Goal: Task Accomplishment & Management: Manage account settings

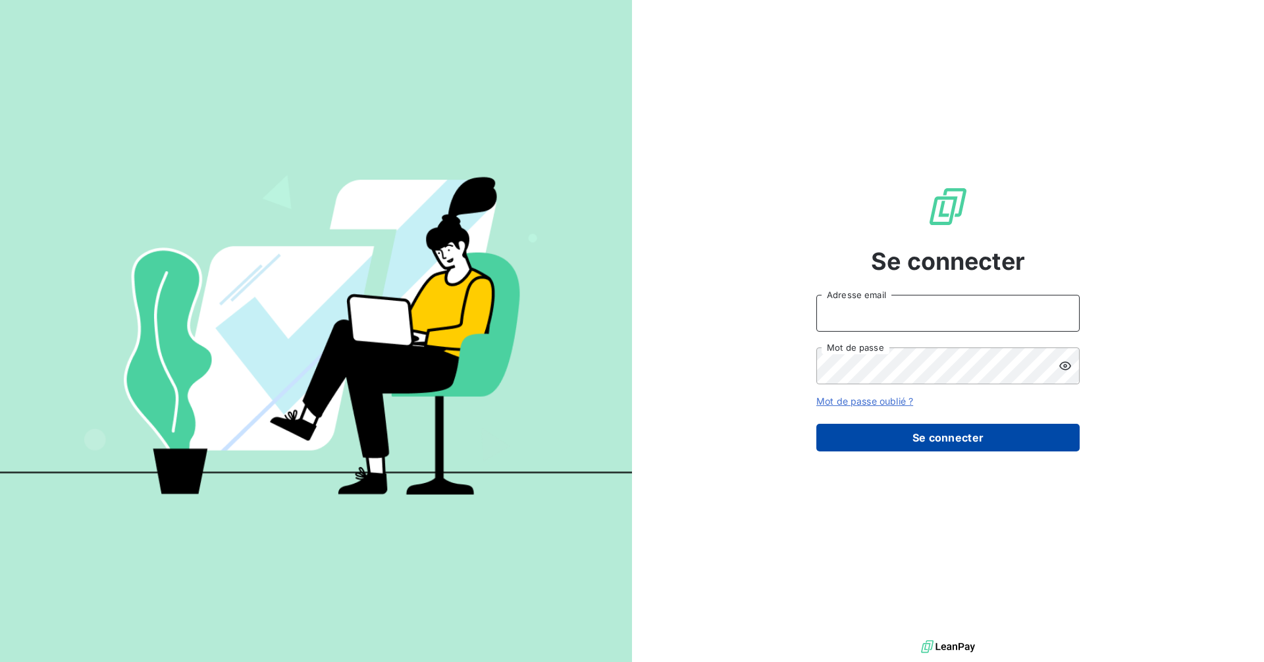
type input "[PERSON_NAME][EMAIL_ADDRESS][PERSON_NAME][DOMAIN_NAME]"
click at [673, 412] on button "Se connecter" at bounding box center [947, 438] width 263 height 28
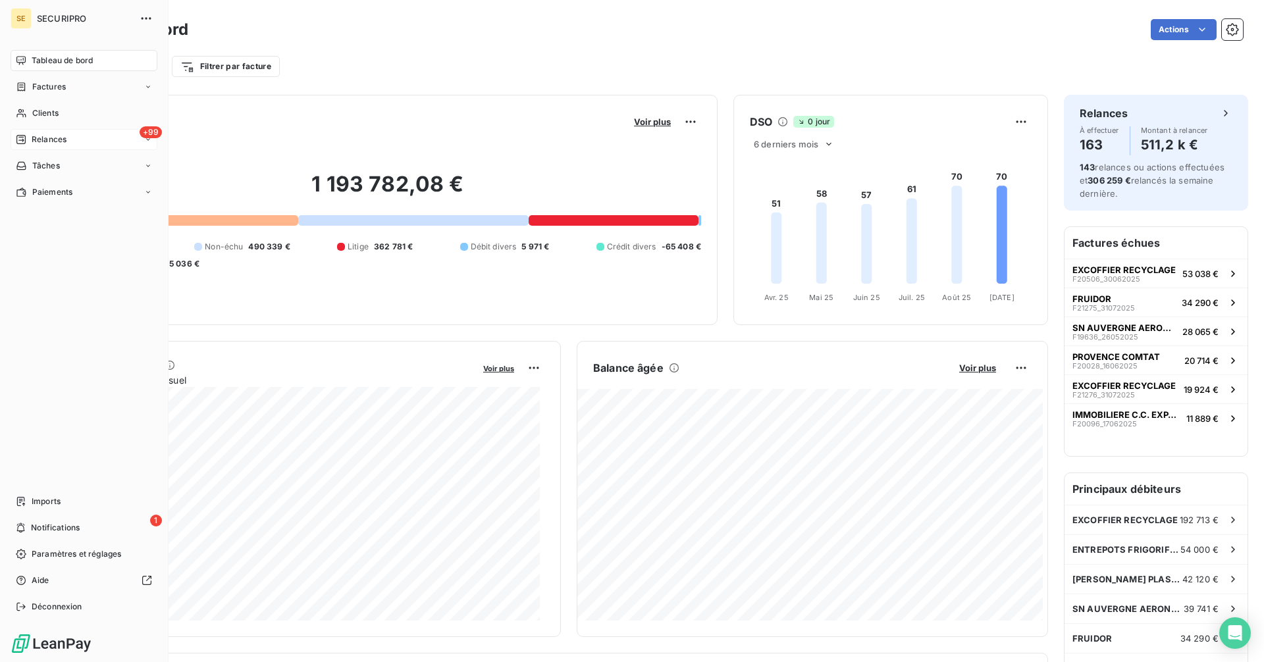
click at [40, 136] on span "Relances" at bounding box center [49, 140] width 35 height 12
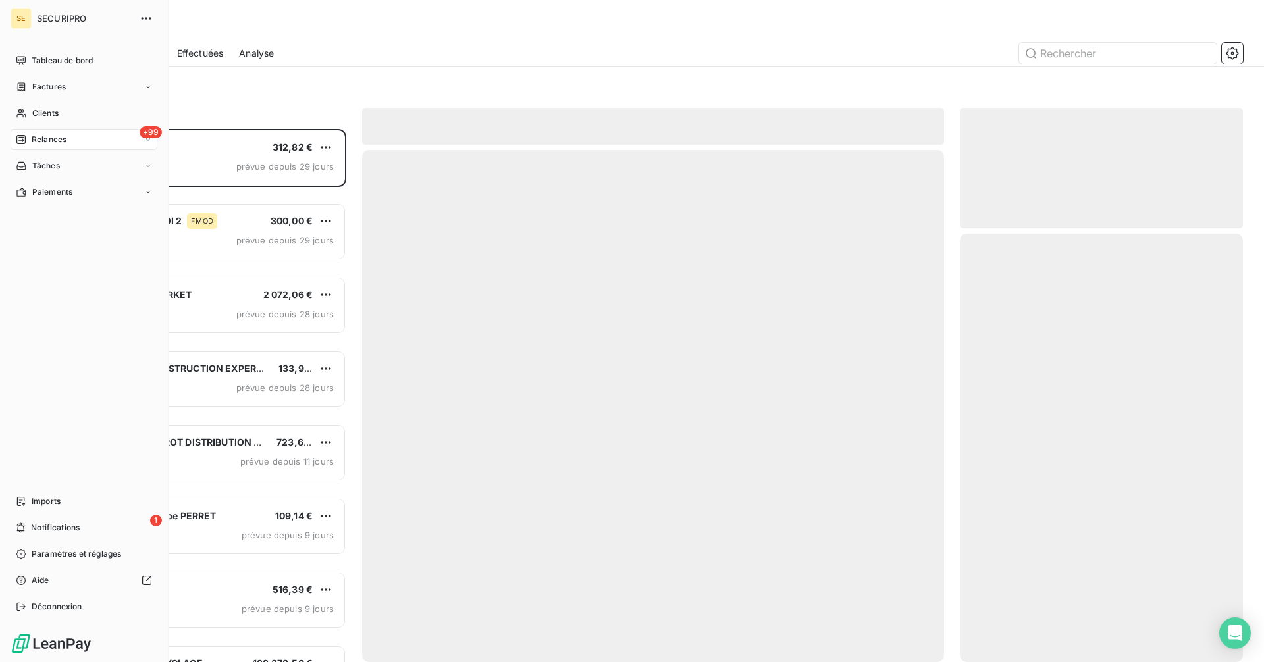
click at [36, 138] on span "Relances" at bounding box center [49, 140] width 35 height 12
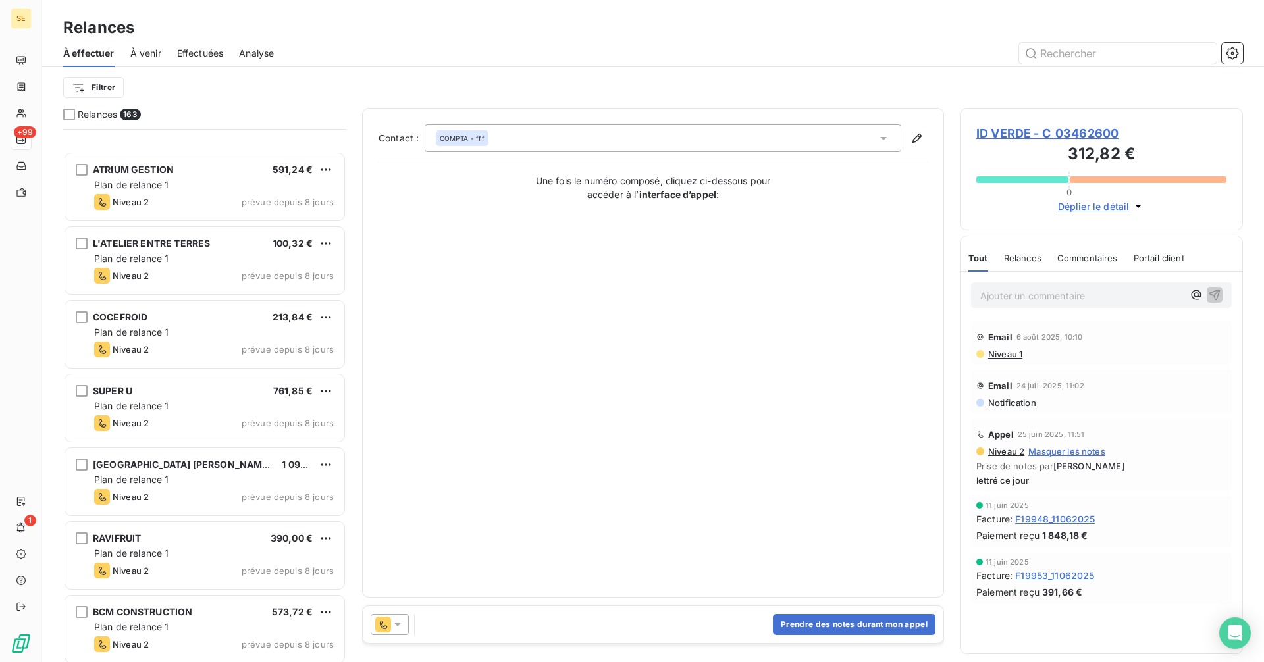
scroll to position [1054, 0]
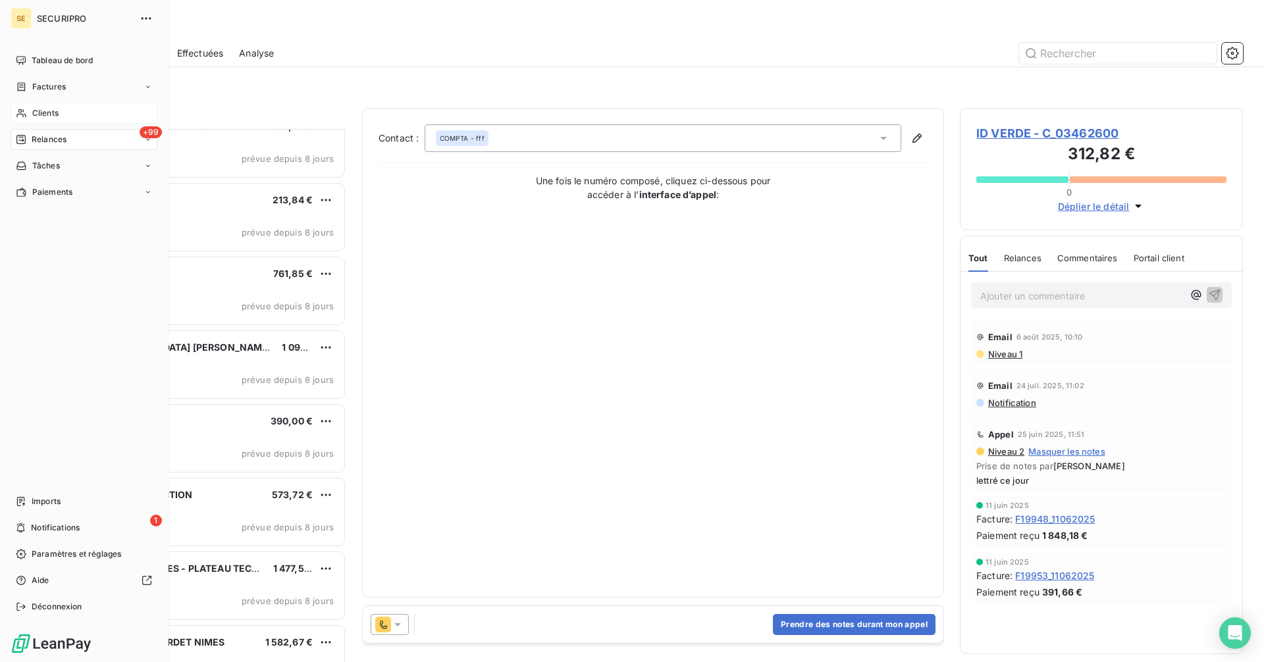
click at [21, 114] on icon at bounding box center [20, 113] width 9 height 9
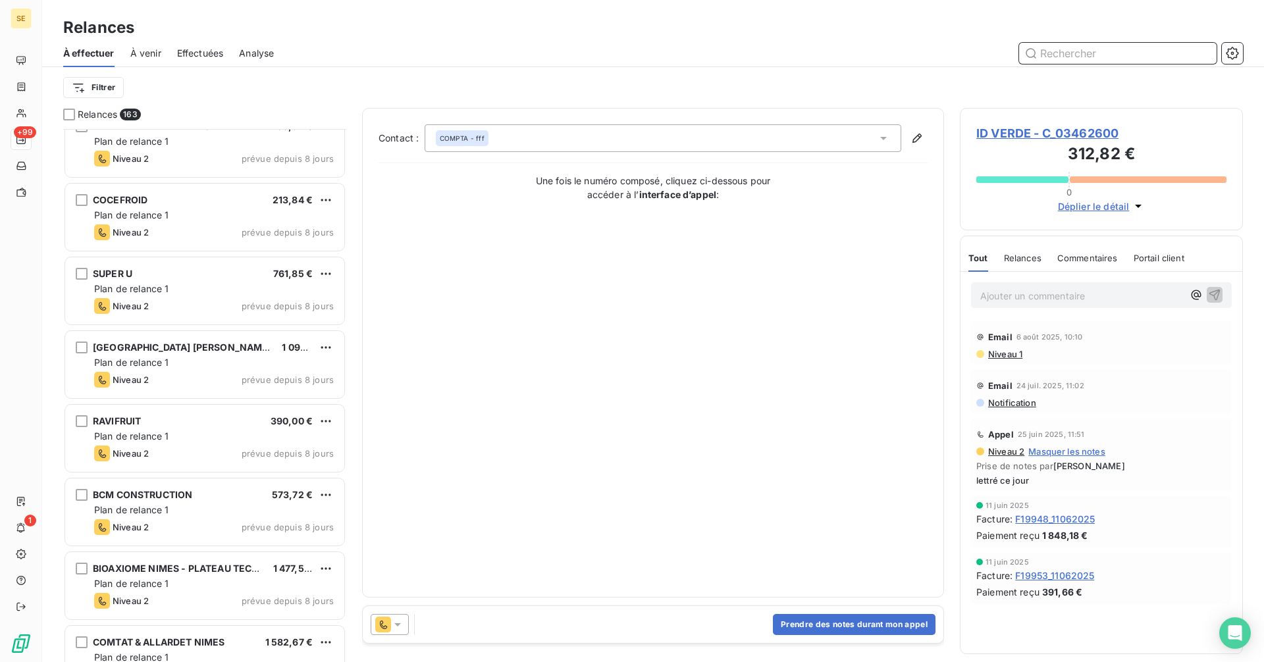
click at [673, 53] on input "text" at bounding box center [1117, 53] width 197 height 21
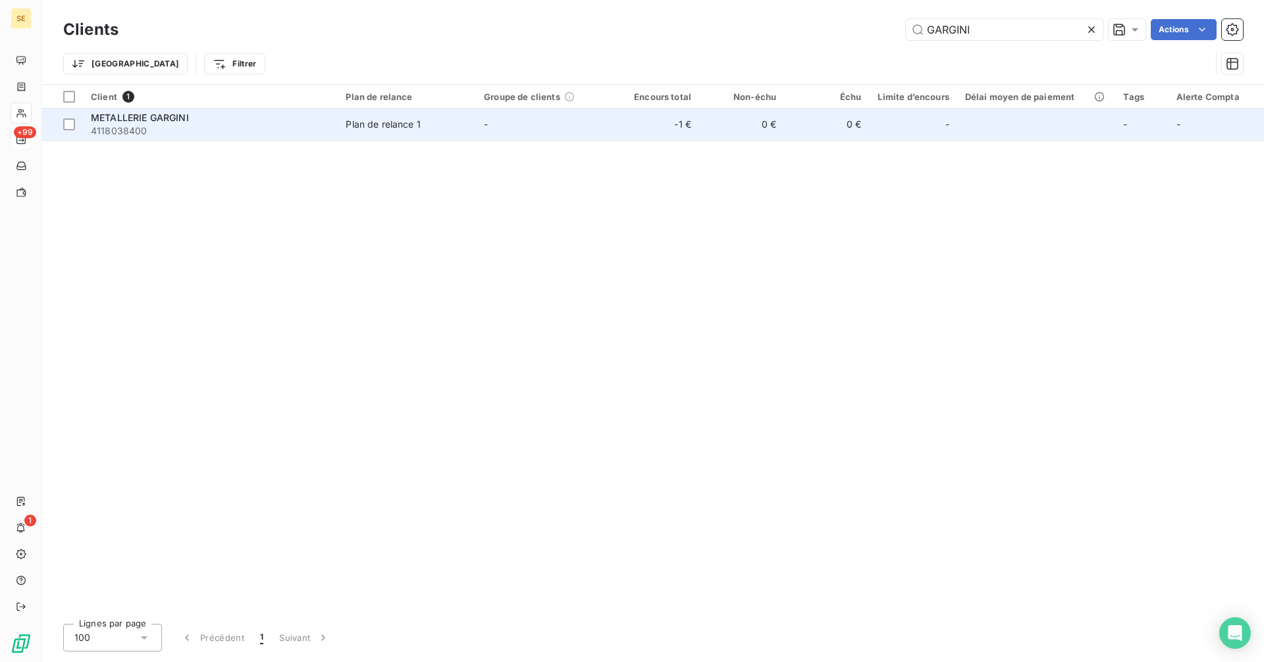
type input "GARGINI"
click at [404, 126] on div "Plan de relance 1" at bounding box center [383, 124] width 75 height 13
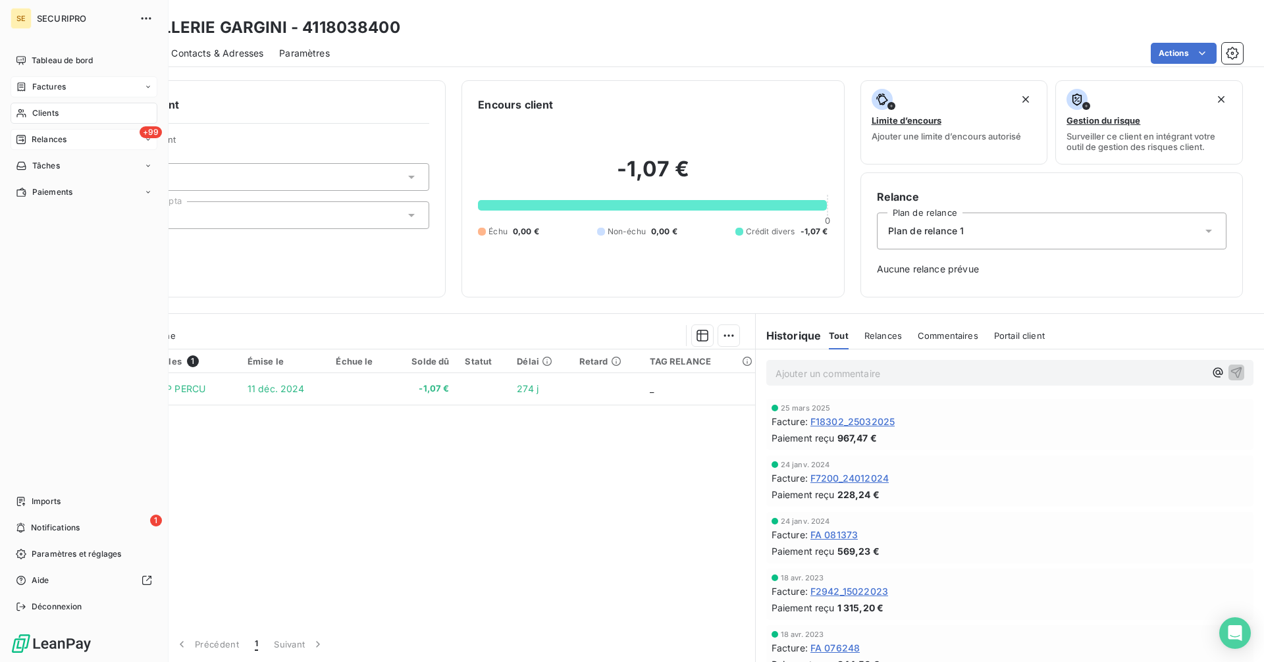
click at [53, 86] on span "Factures" at bounding box center [49, 87] width 34 height 12
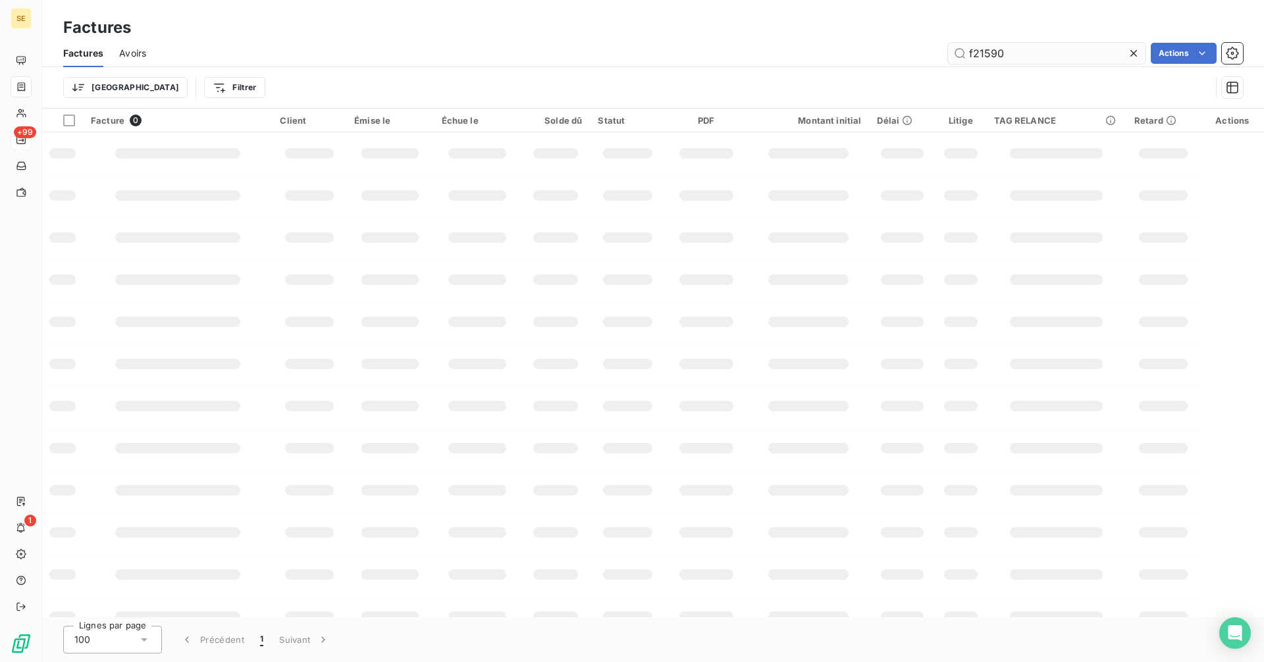
click at [673, 53] on input "f21590" at bounding box center [1046, 53] width 197 height 21
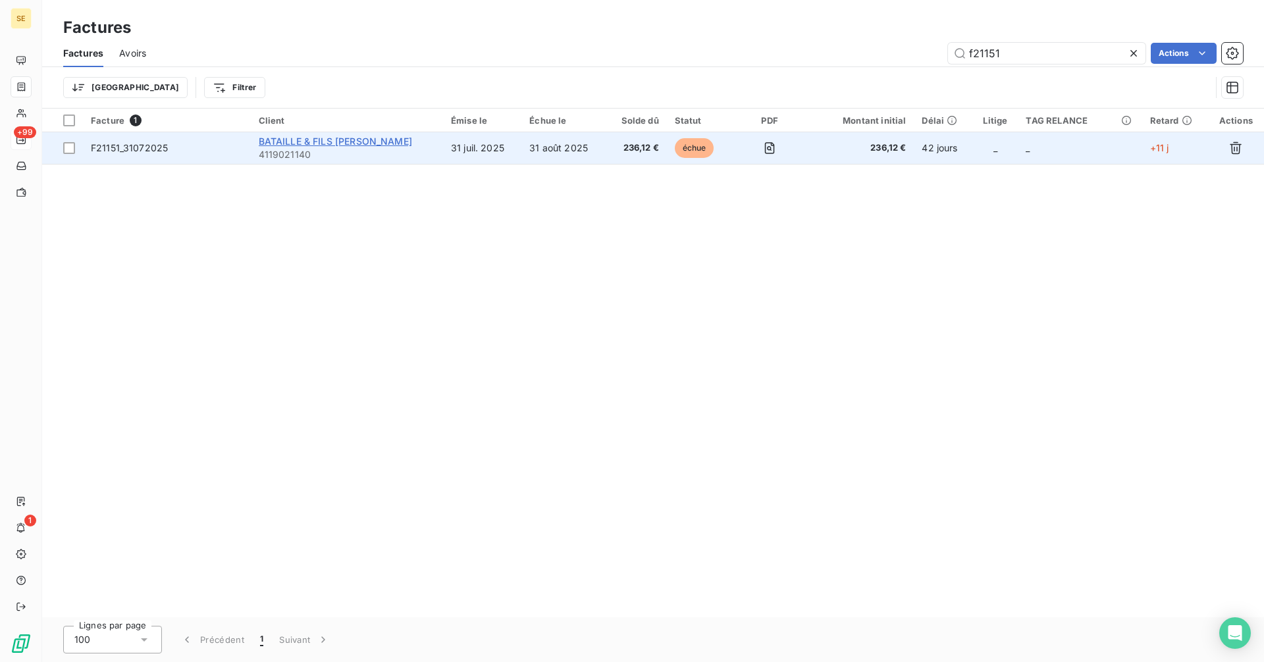
type input "f21151"
click at [332, 142] on span "BATAILLE & FILS [PERSON_NAME]" at bounding box center [335, 141] width 153 height 11
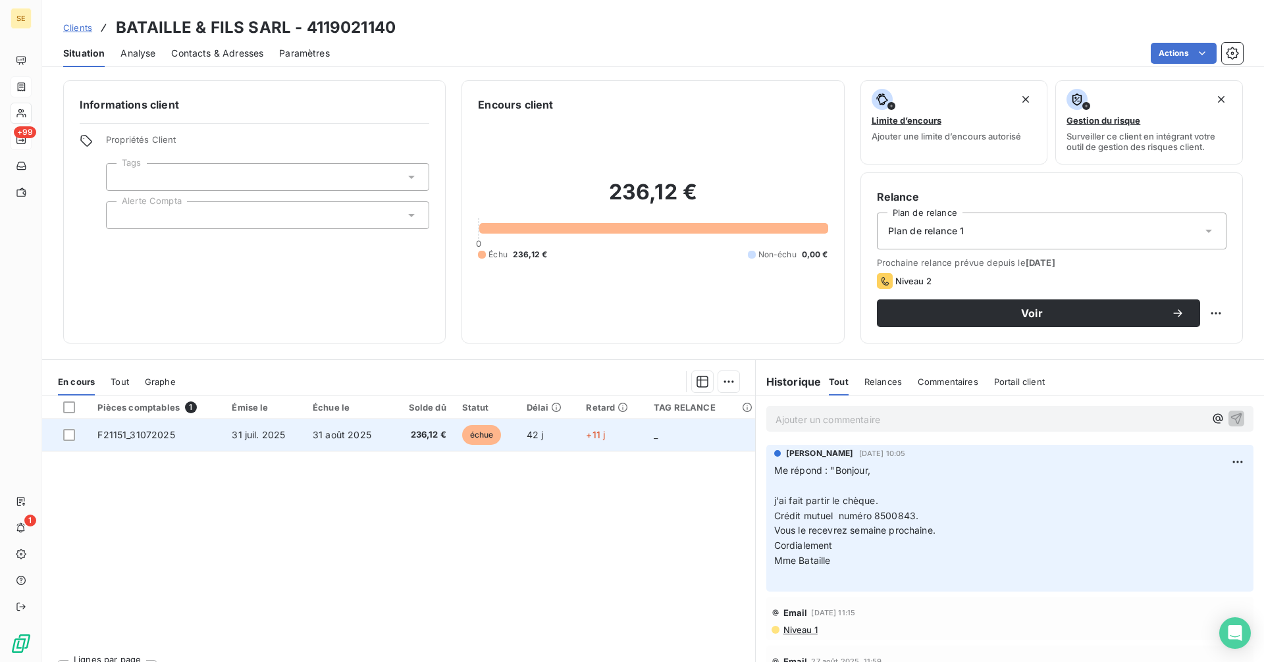
click at [419, 412] on span "236,12 €" at bounding box center [423, 435] width 47 height 13
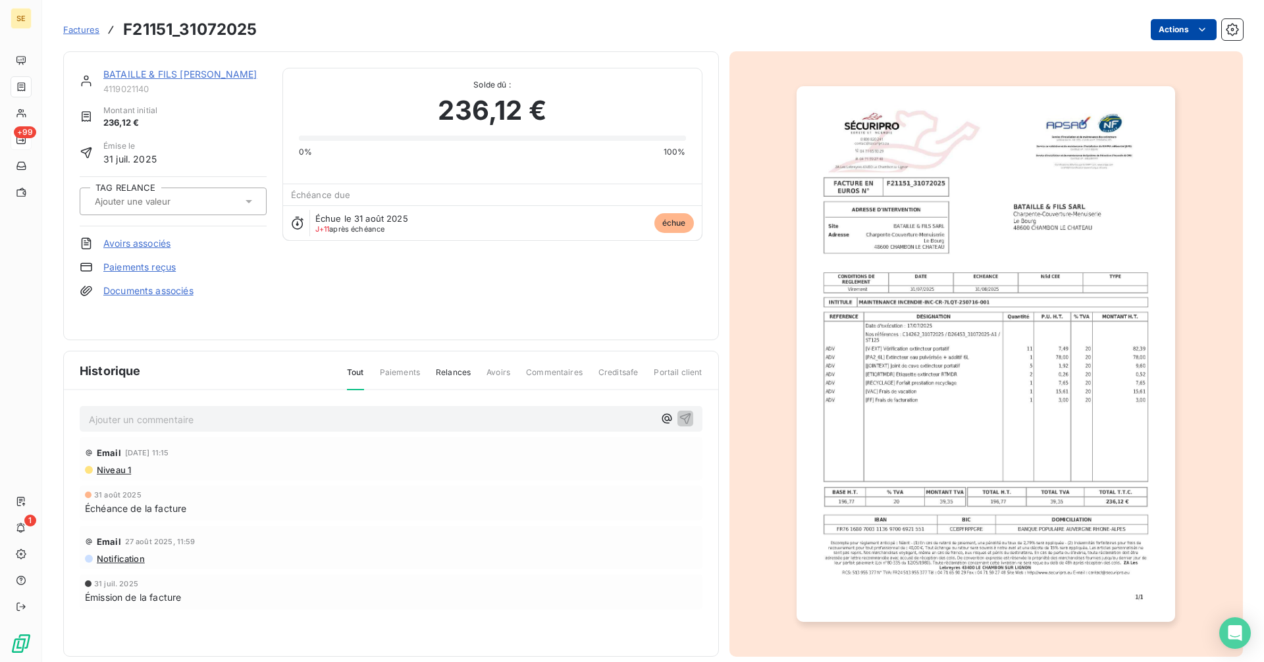
click at [673, 26] on html "SE +99 1 Factures F21151_31072025 Actions BATAILLE & FILS [PERSON_NAME] 4119021…" at bounding box center [632, 331] width 1264 height 662
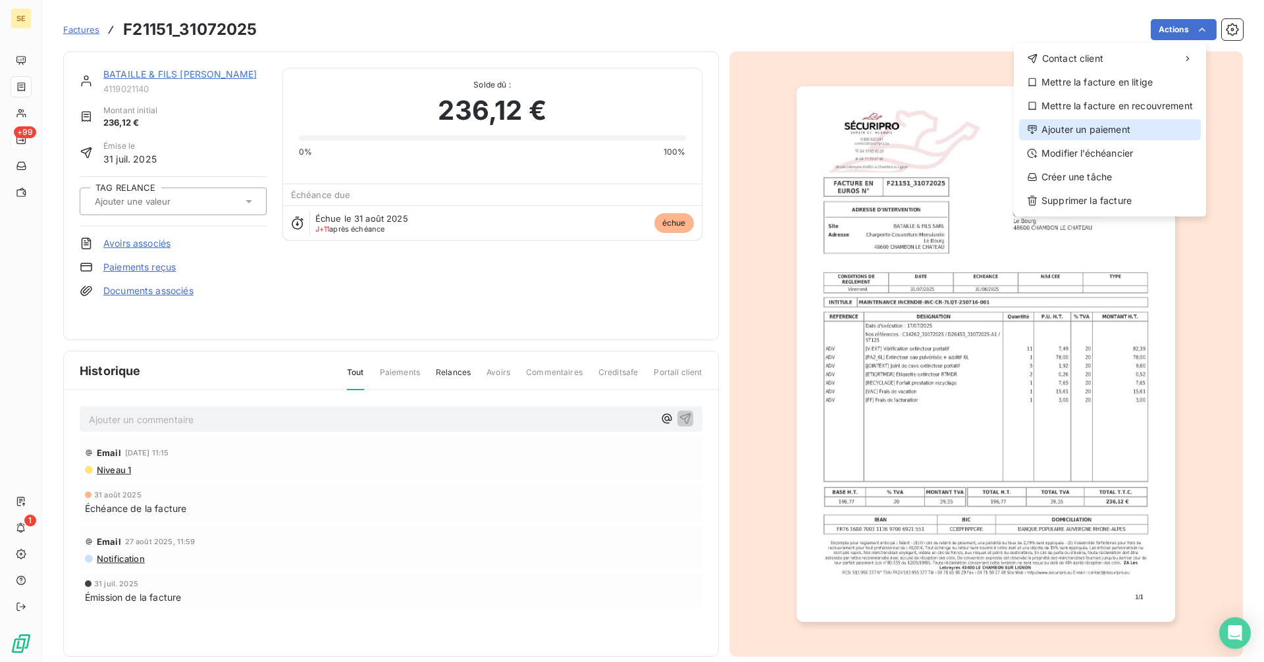
click at [673, 130] on div "Ajouter un paiement" at bounding box center [1110, 129] width 182 height 21
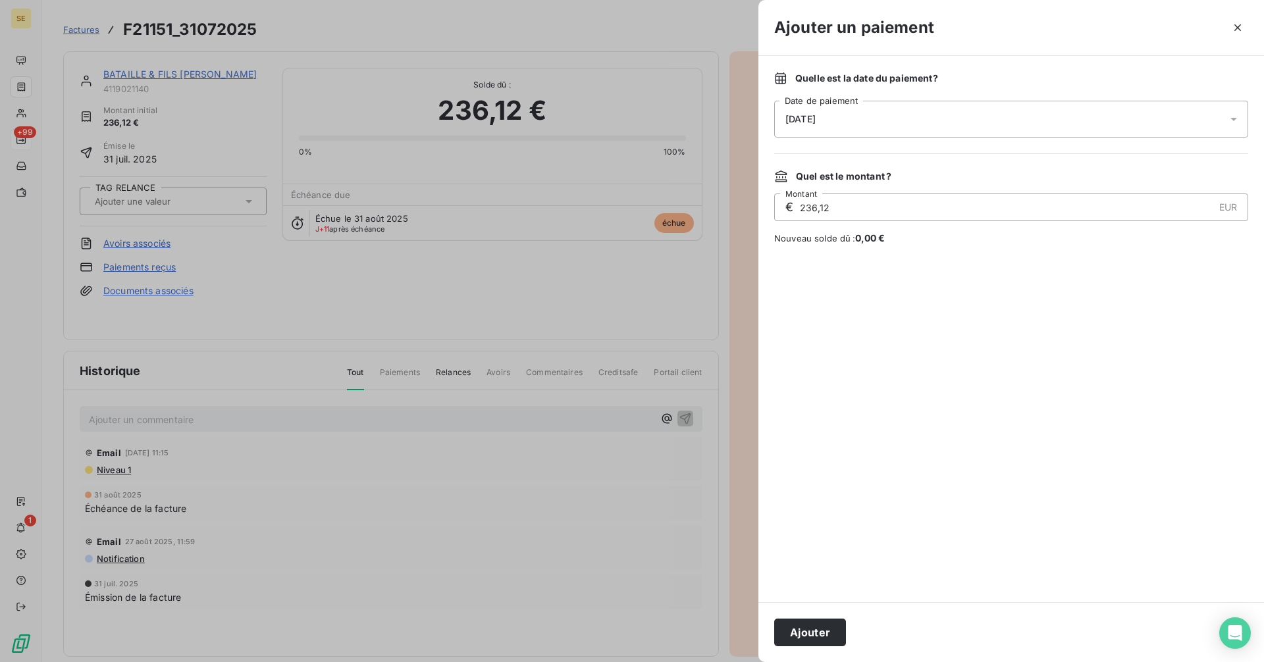
click at [673, 117] on div "[DATE]" at bounding box center [1011, 119] width 474 height 37
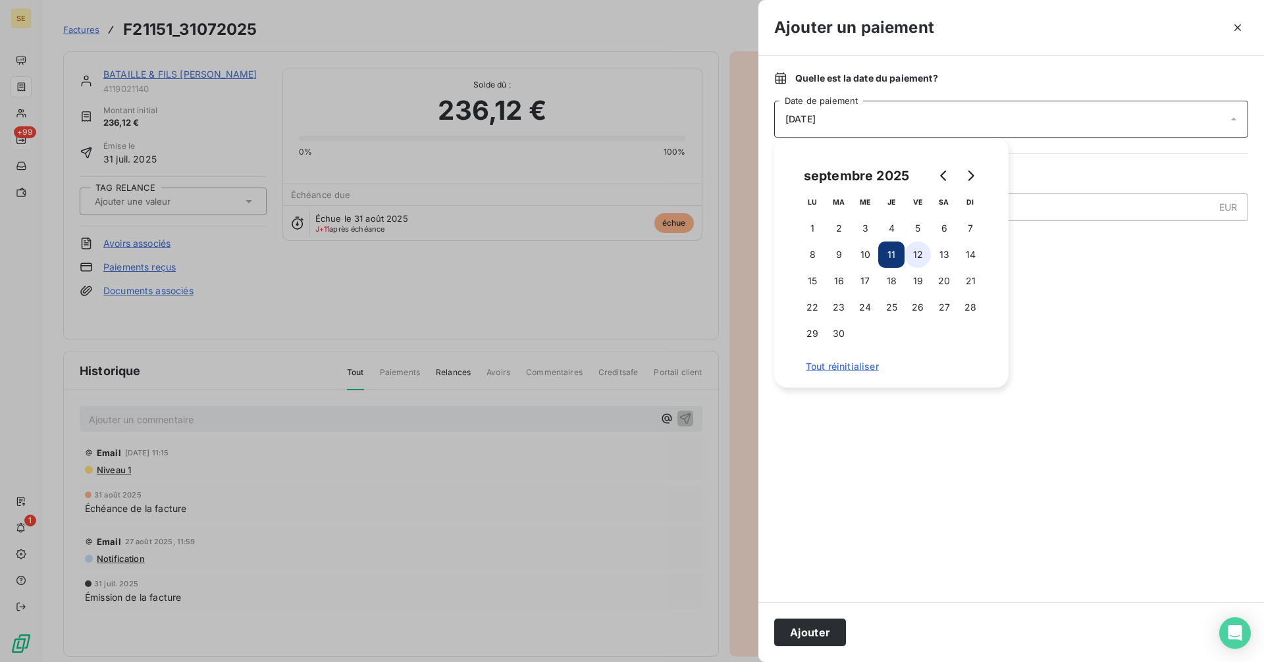
click at [673, 249] on button "12" at bounding box center [917, 255] width 26 height 26
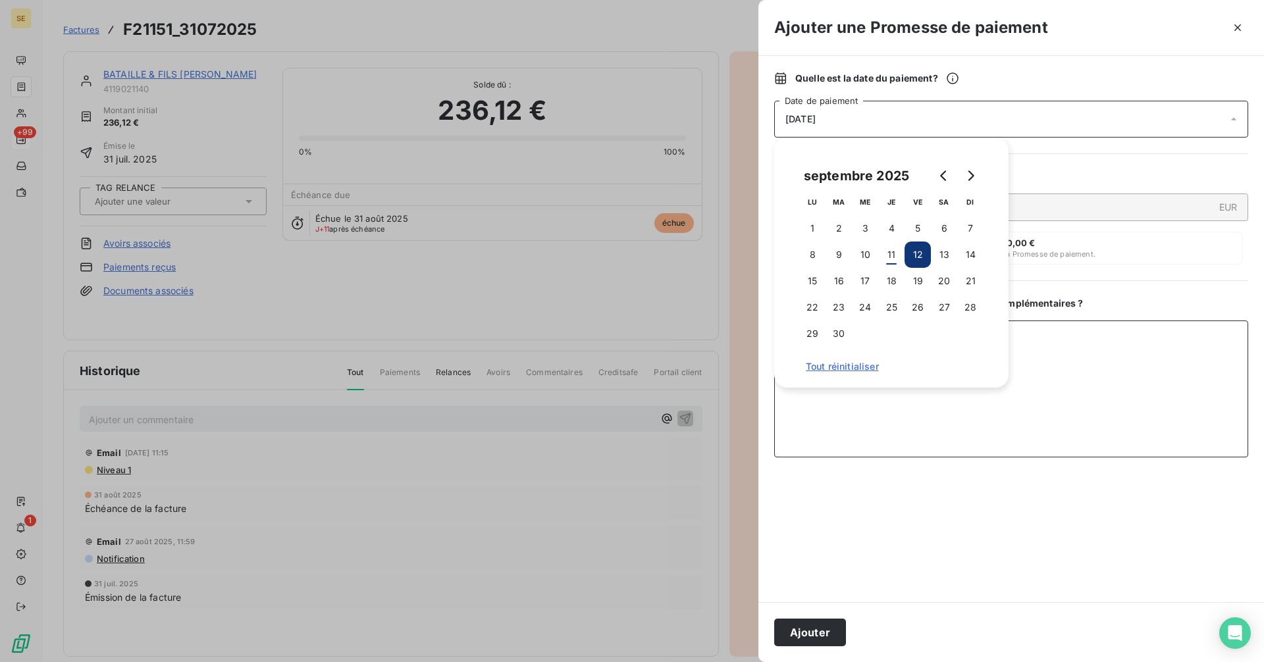
click at [673, 380] on textarea "Ajouter un commentaire ( facultatif )" at bounding box center [1011, 389] width 474 height 137
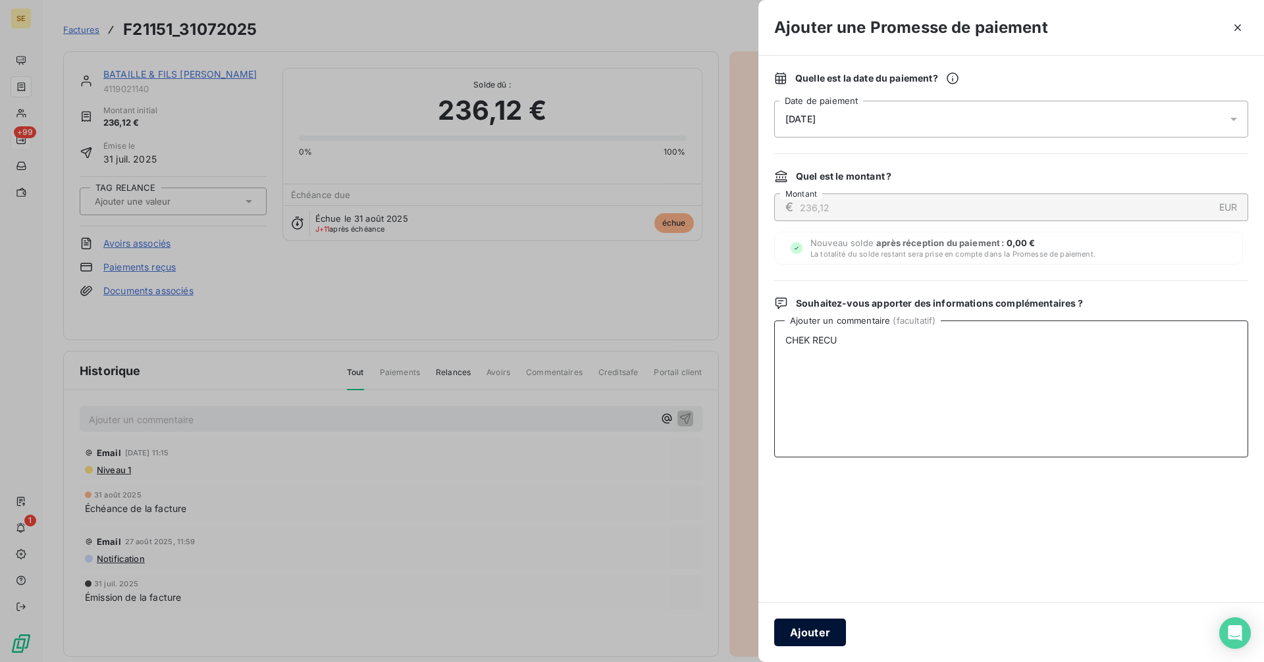
type textarea "CHEK RECU"
click at [673, 412] on button "Ajouter" at bounding box center [810, 633] width 72 height 28
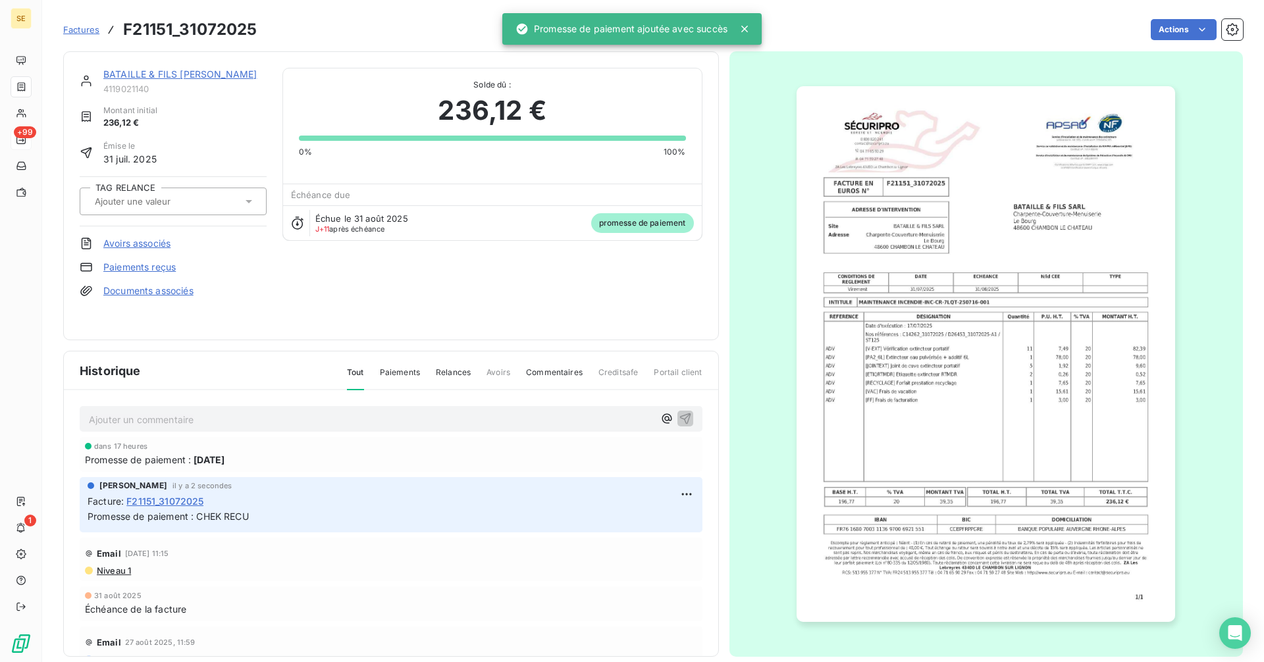
click at [157, 186] on div "TAG RELANCE" at bounding box center [173, 201] width 187 height 50
click at [157, 201] on input "text" at bounding box center [159, 201] width 132 height 12
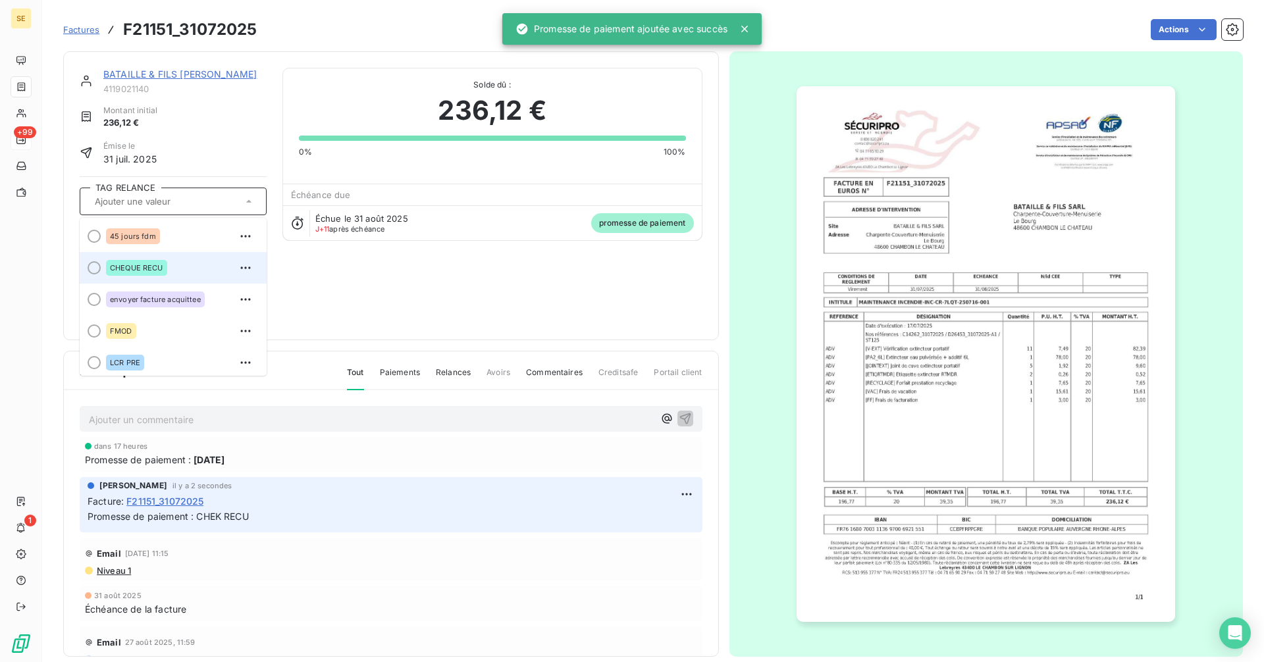
click at [152, 264] on span "CHEQUE RECU" at bounding box center [136, 268] width 53 height 8
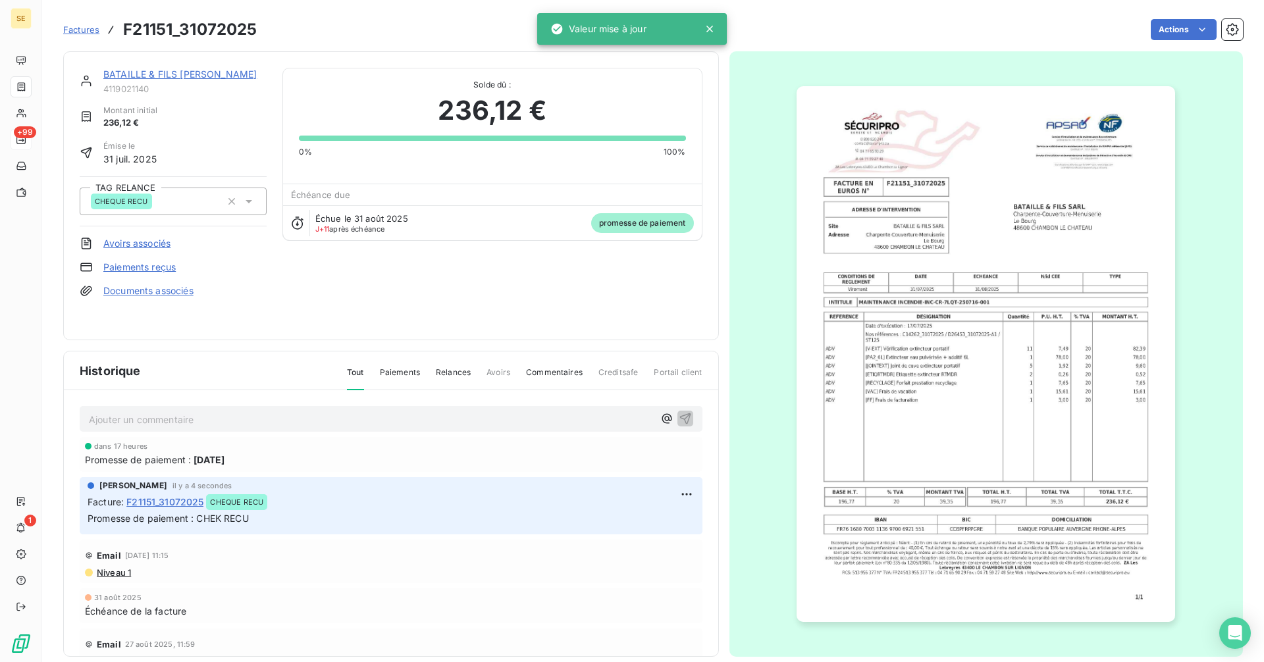
click at [77, 28] on span "Factures" at bounding box center [81, 29] width 36 height 11
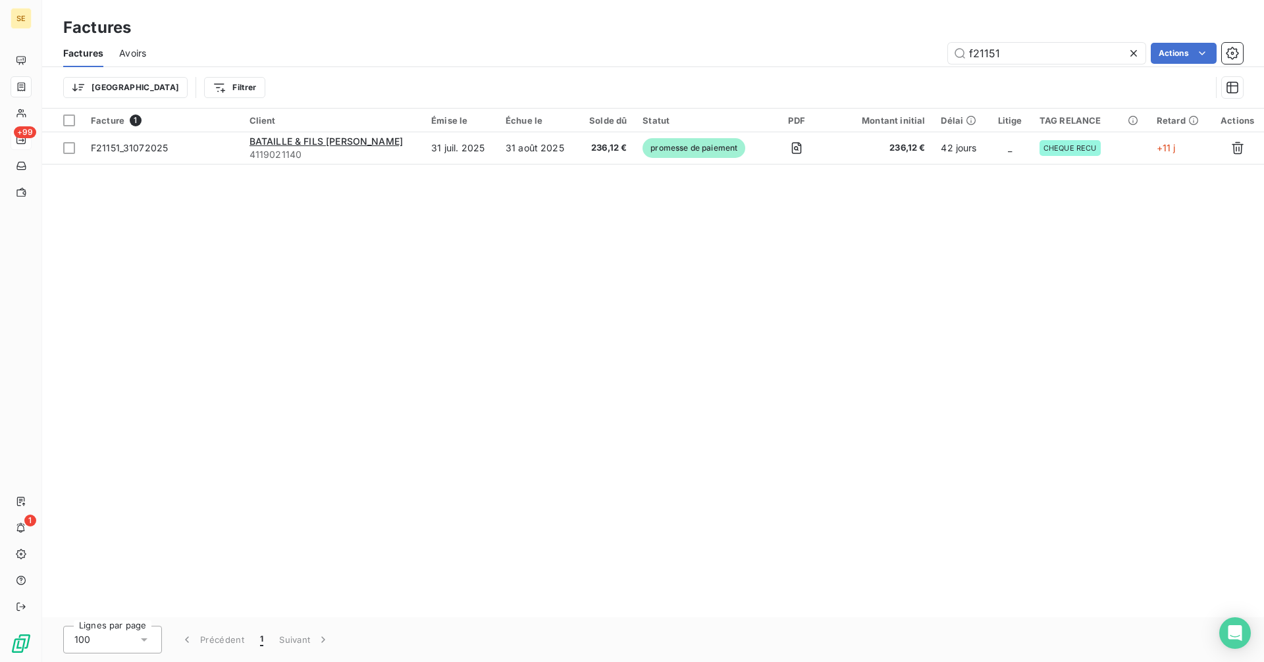
drag, startPoint x: 1014, startPoint y: 51, endPoint x: 896, endPoint y: 51, distance: 117.8
click at [673, 51] on div "f21151 Actions" at bounding box center [702, 53] width 1081 height 21
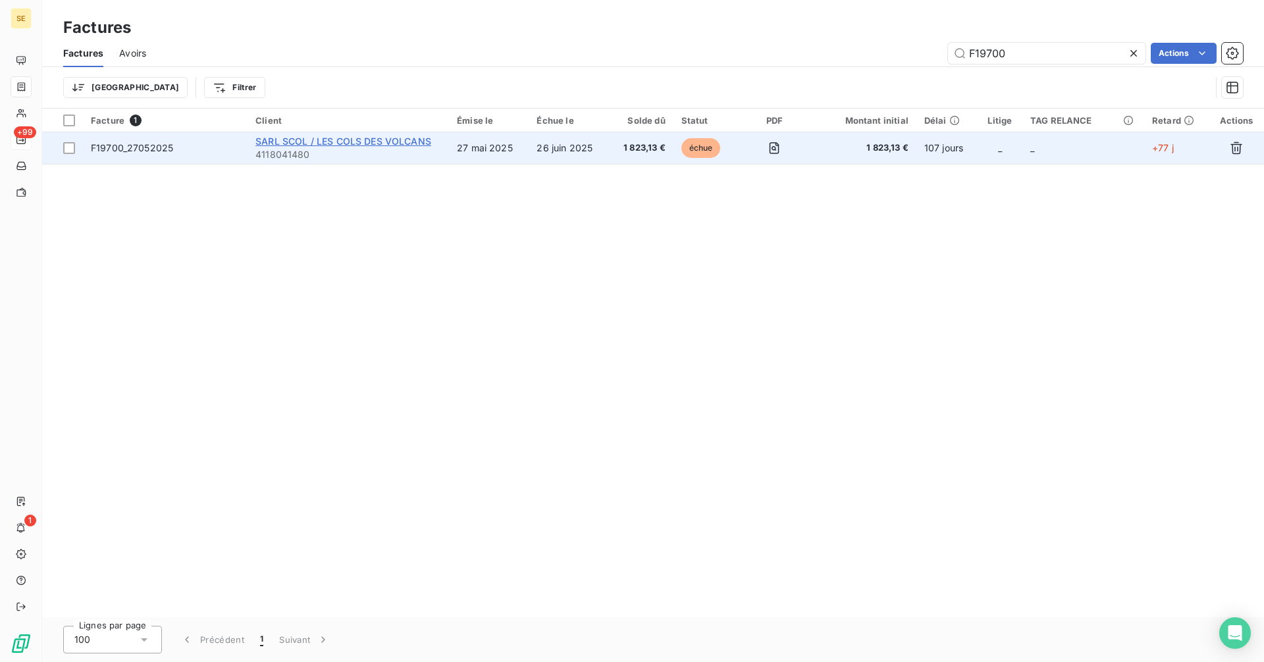
type input "F19700"
click at [427, 142] on span "SARL SCOL / LES COLS DES VOLCANS" at bounding box center [343, 141] width 176 height 11
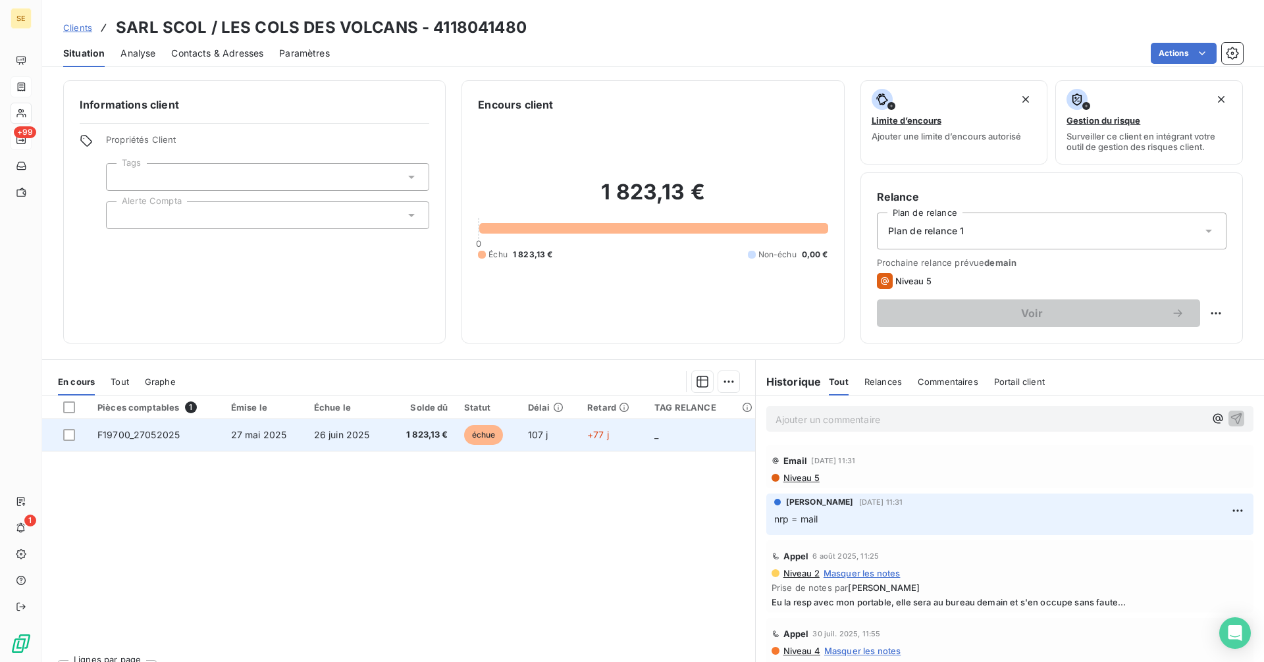
click at [473, 412] on span "échue" at bounding box center [483, 435] width 39 height 20
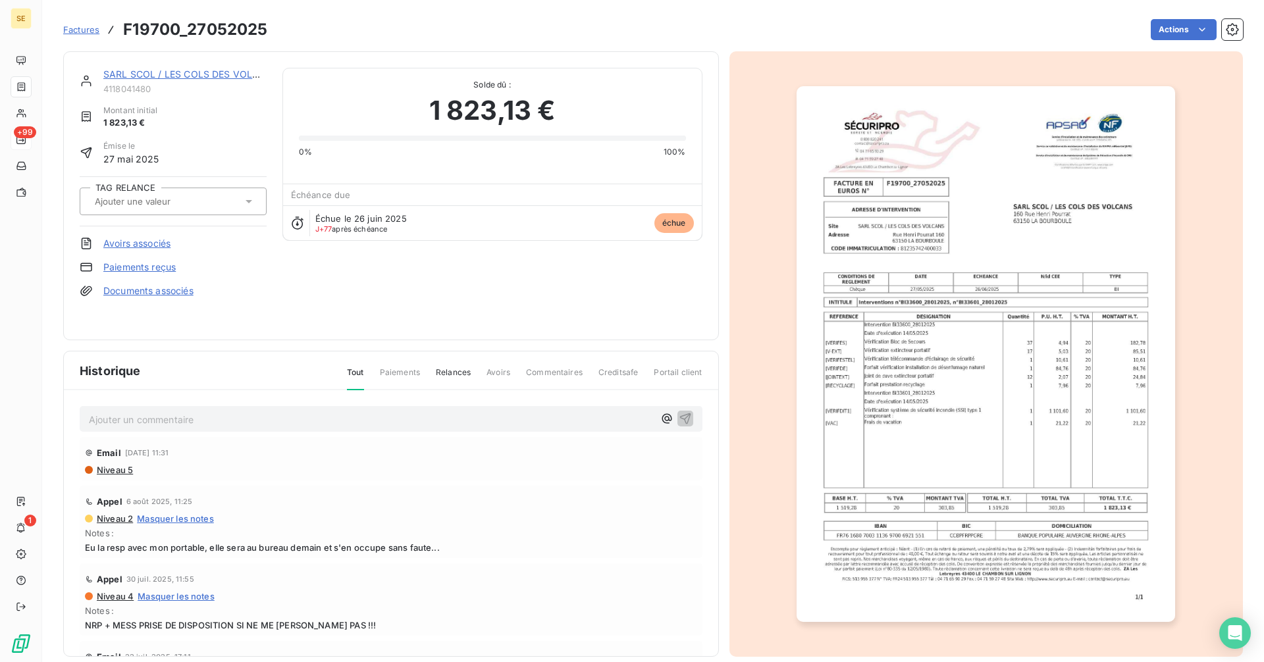
click at [212, 73] on link "SARL SCOL / LES COLS DES VOLCANS" at bounding box center [191, 73] width 176 height 11
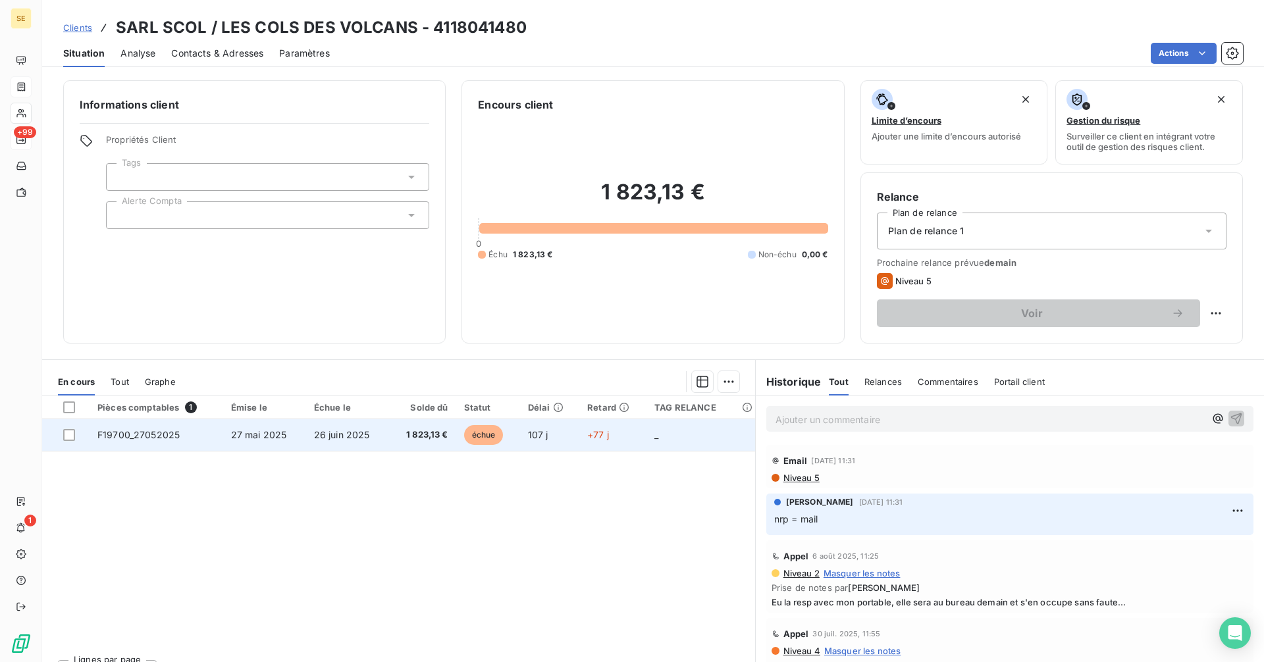
click at [369, 412] on td "26 juin 2025" at bounding box center [347, 435] width 83 height 32
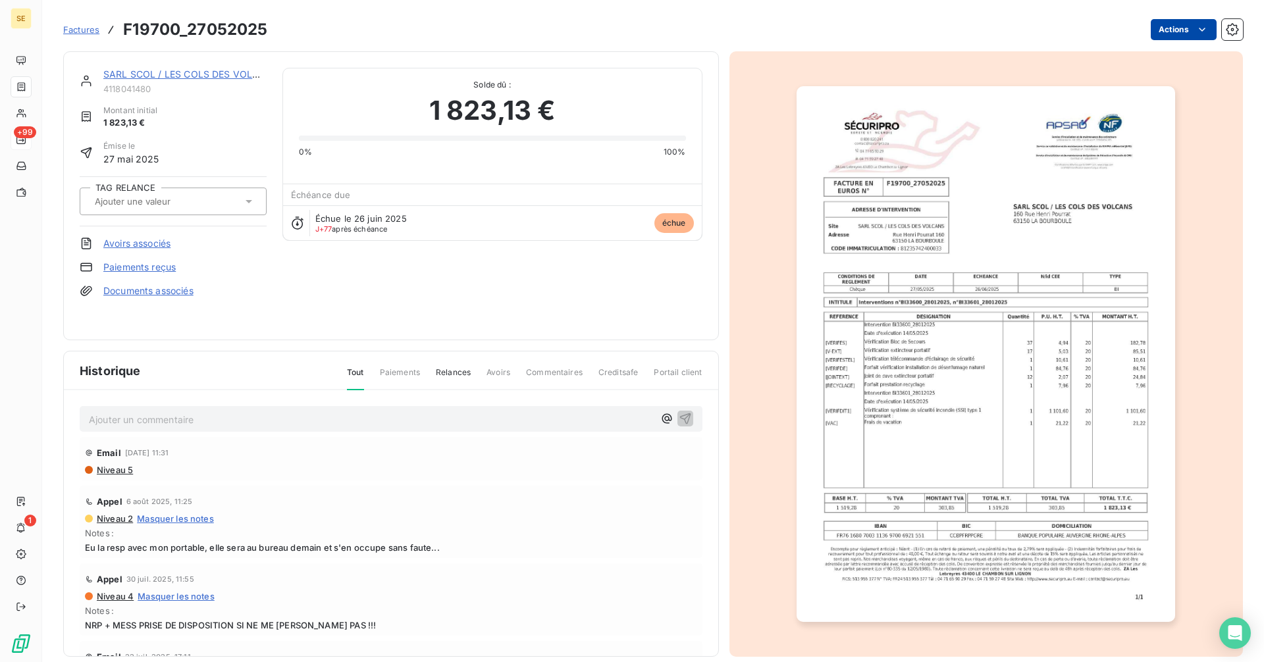
click at [673, 30] on html "SE +99 1 Factures F19700_27052025 Actions SARL SCOL / LES COLS DES VOLCANS 4118…" at bounding box center [632, 331] width 1264 height 662
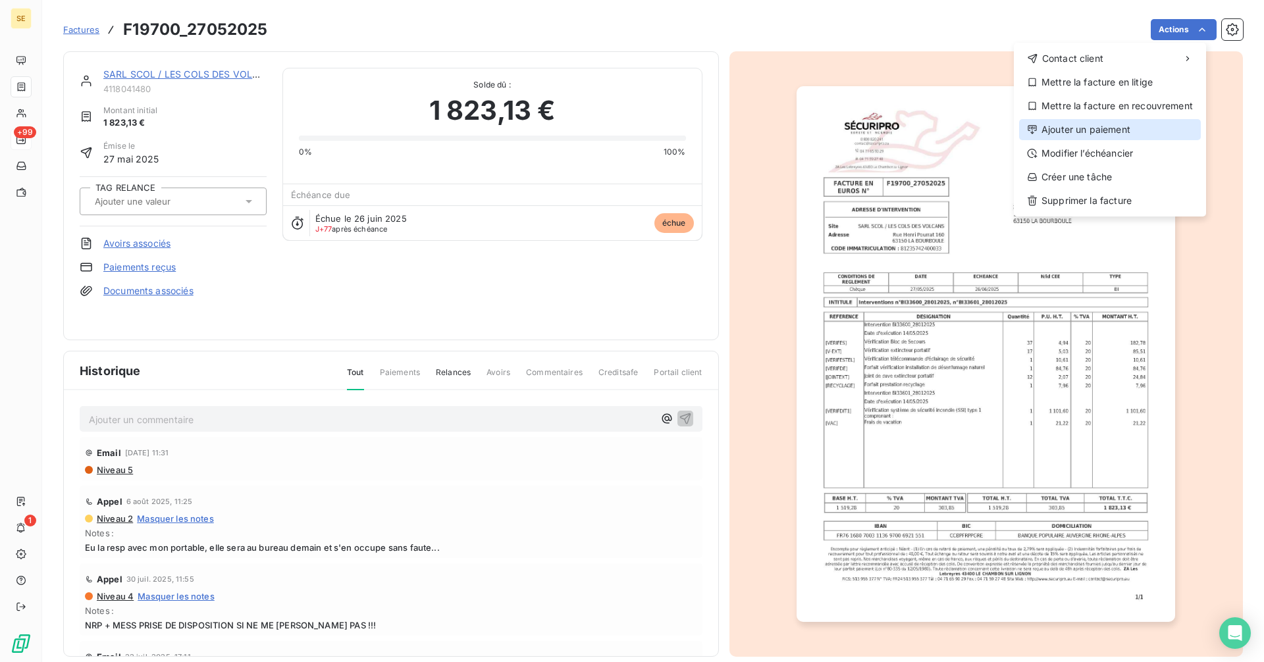
click at [673, 130] on div "Ajouter un paiement" at bounding box center [1110, 129] width 182 height 21
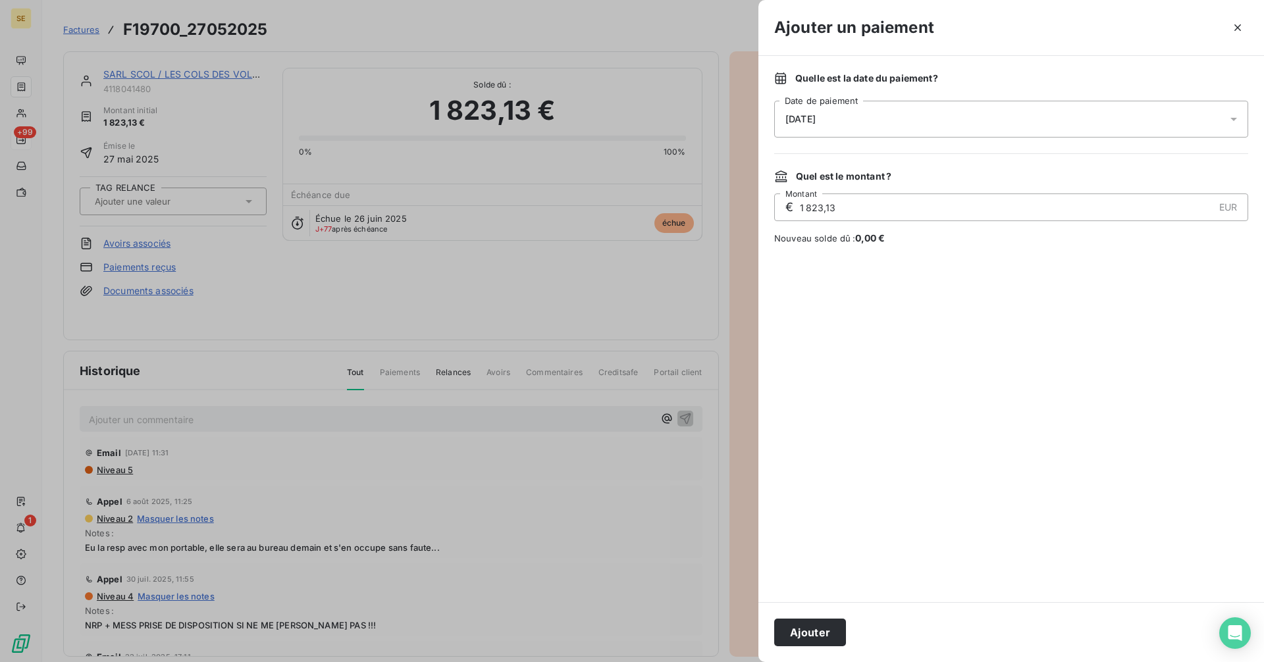
click at [673, 121] on div "[DATE]" at bounding box center [1011, 119] width 474 height 37
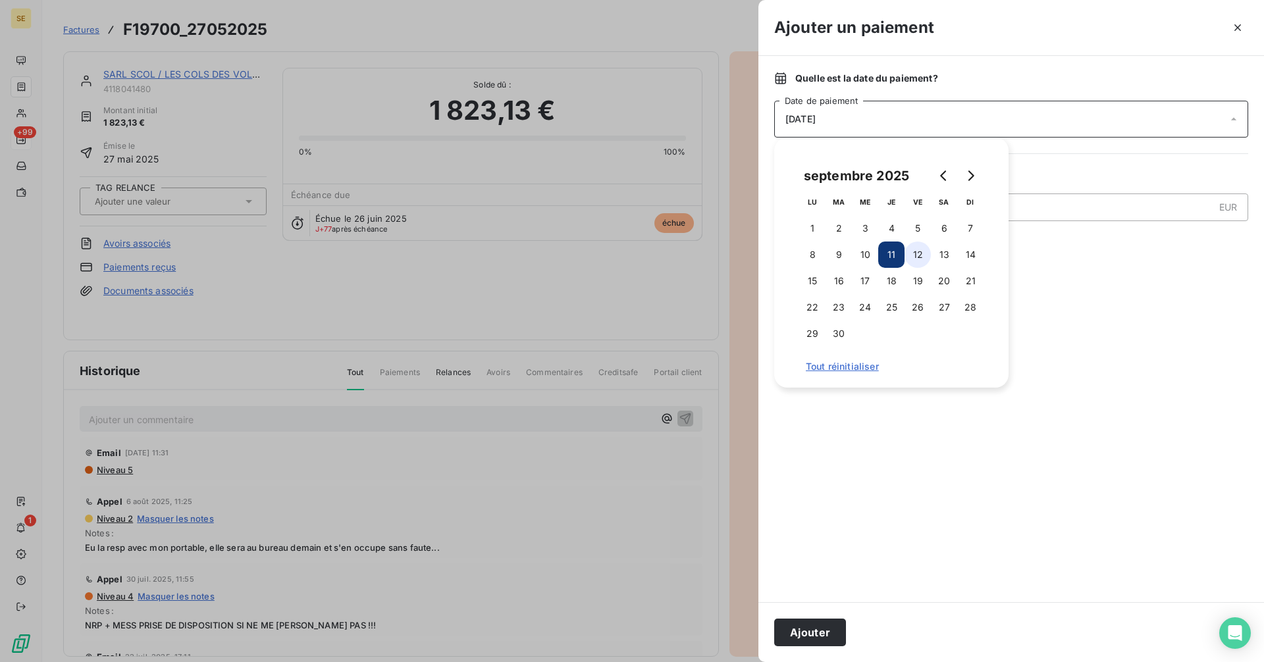
click at [673, 255] on button "12" at bounding box center [917, 255] width 26 height 26
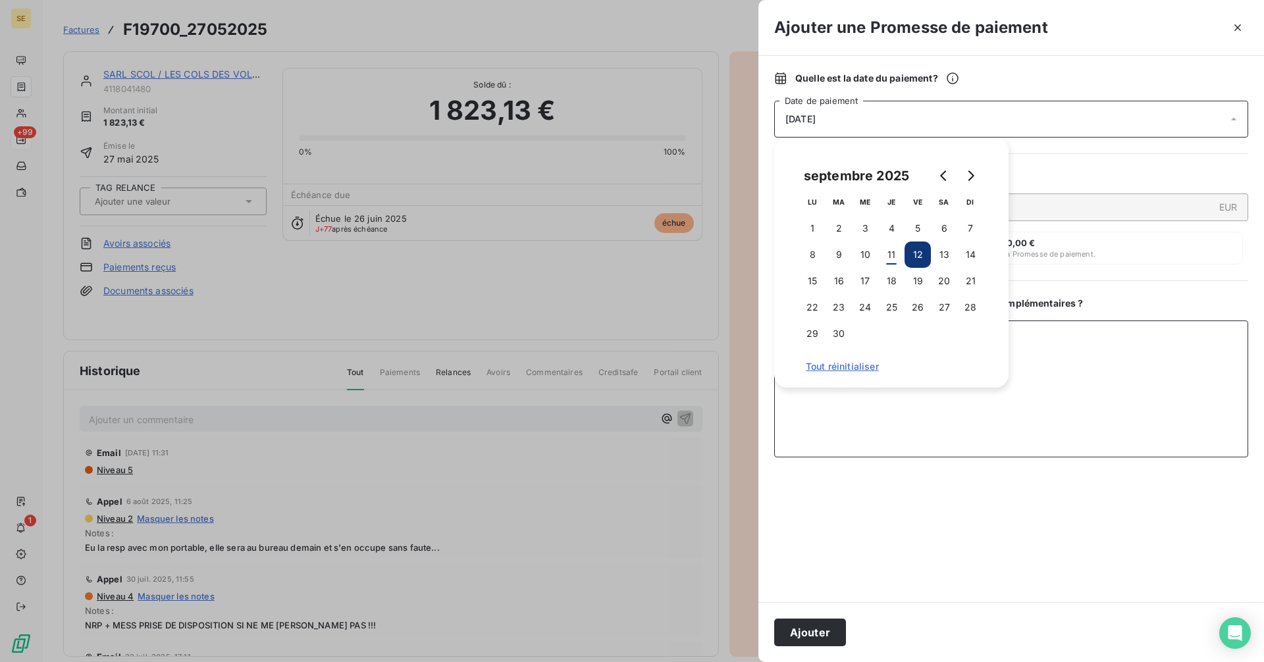
click at [673, 387] on textarea "Ajouter un commentaire ( facultatif )" at bounding box center [1011, 389] width 474 height 137
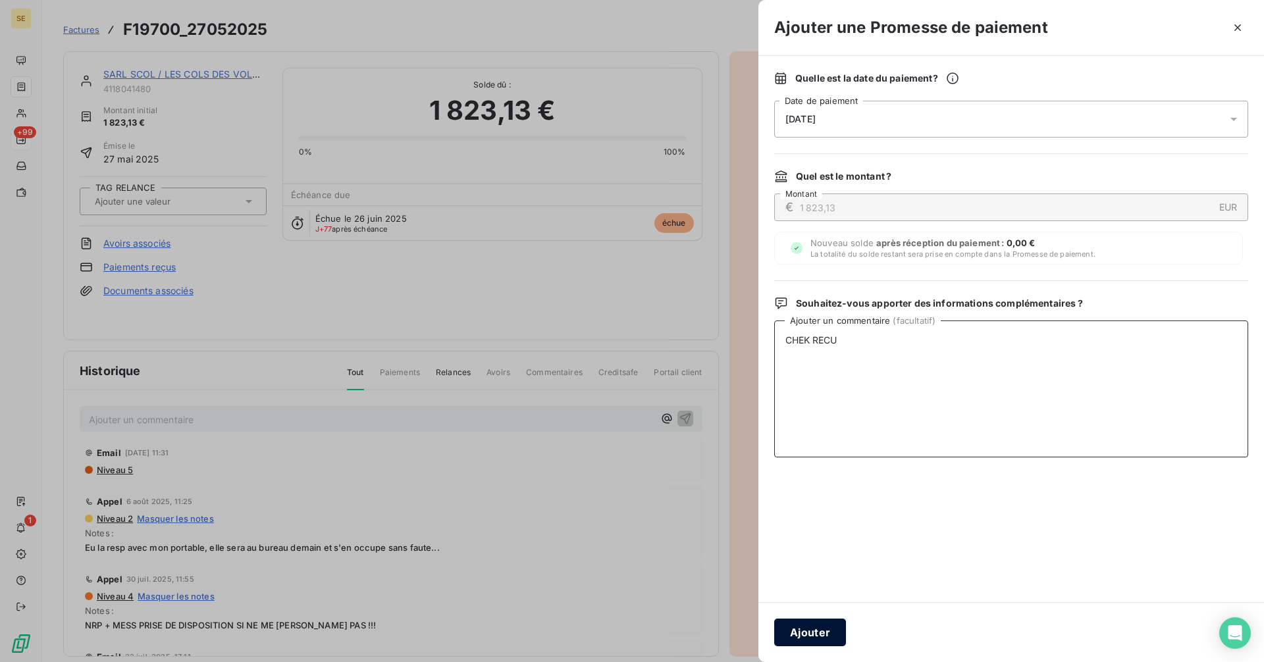
type textarea "CHEK RECU"
click at [673, 412] on button "Ajouter" at bounding box center [810, 633] width 72 height 28
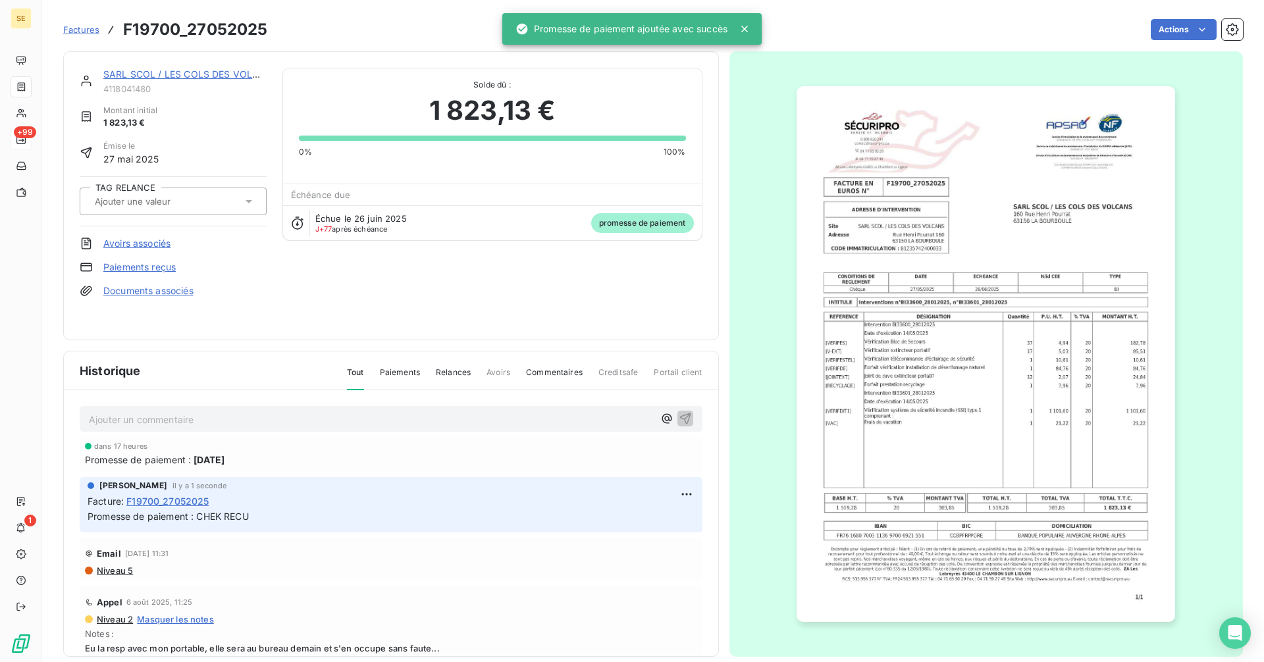
click at [82, 29] on span "Factures" at bounding box center [81, 29] width 36 height 11
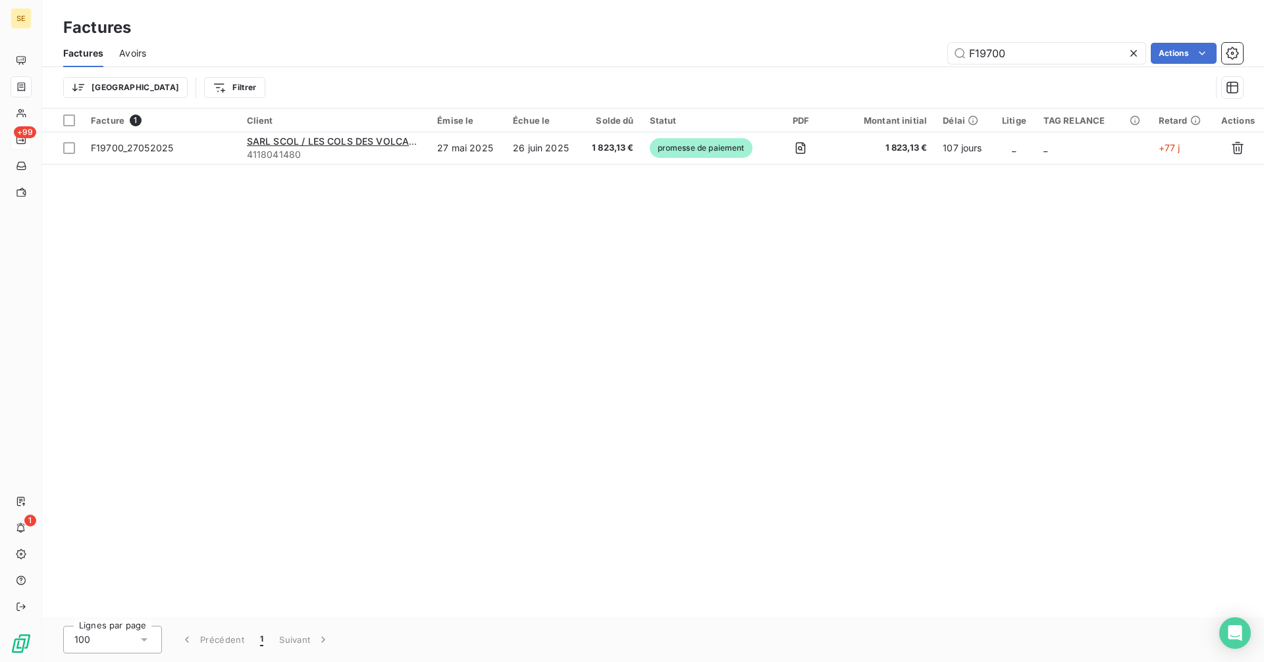
drag, startPoint x: 1007, startPoint y: 49, endPoint x: 921, endPoint y: 47, distance: 86.2
click at [673, 47] on div "F19700 Actions" at bounding box center [702, 53] width 1081 height 21
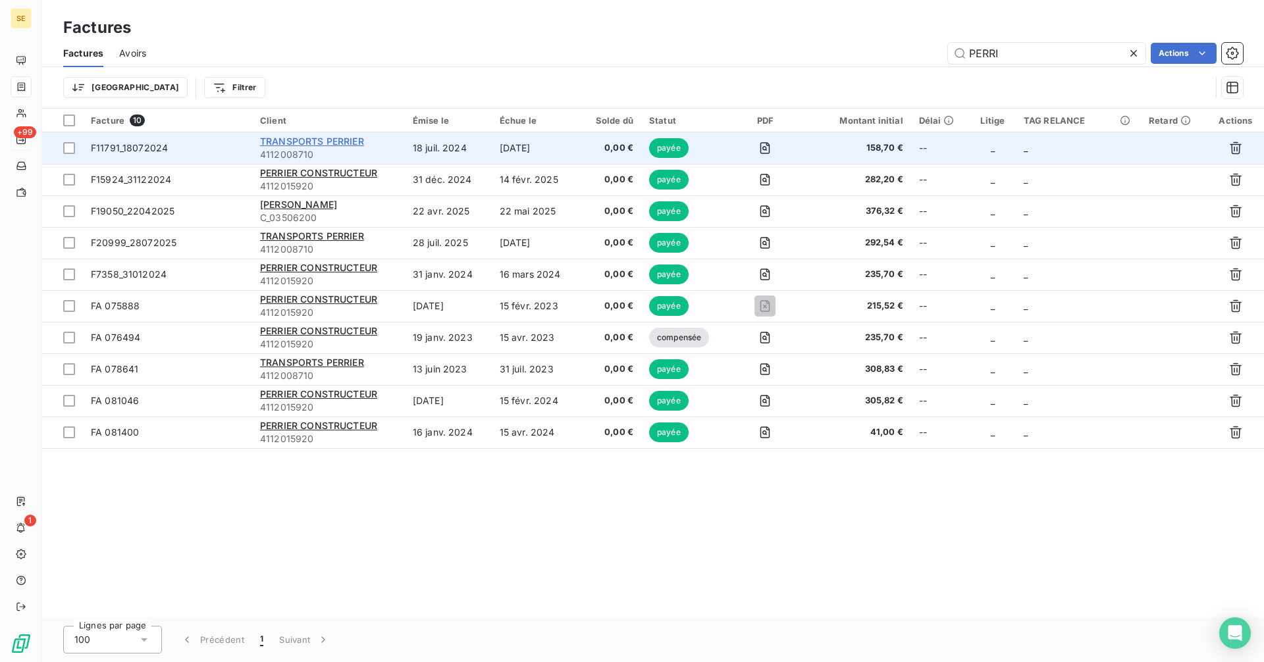
type input "PERRI"
click at [337, 143] on span "TRANSPORTS PERRIER" at bounding box center [312, 141] width 104 height 11
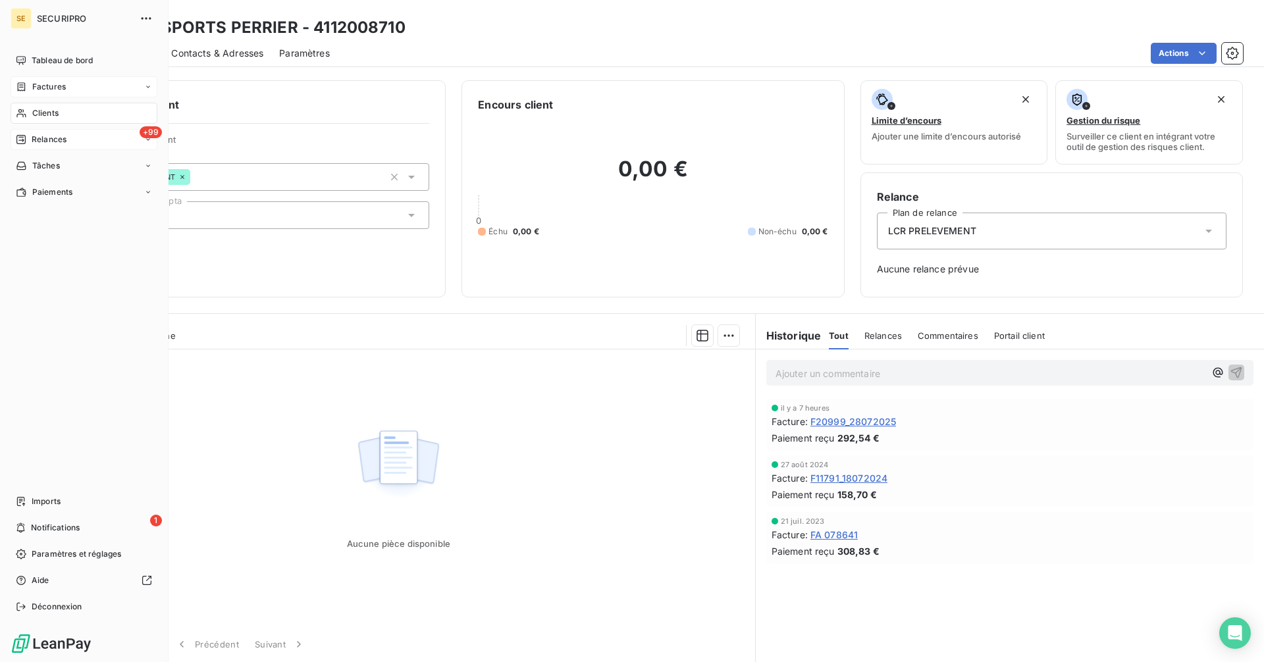
click at [38, 88] on span "Factures" at bounding box center [49, 87] width 34 height 12
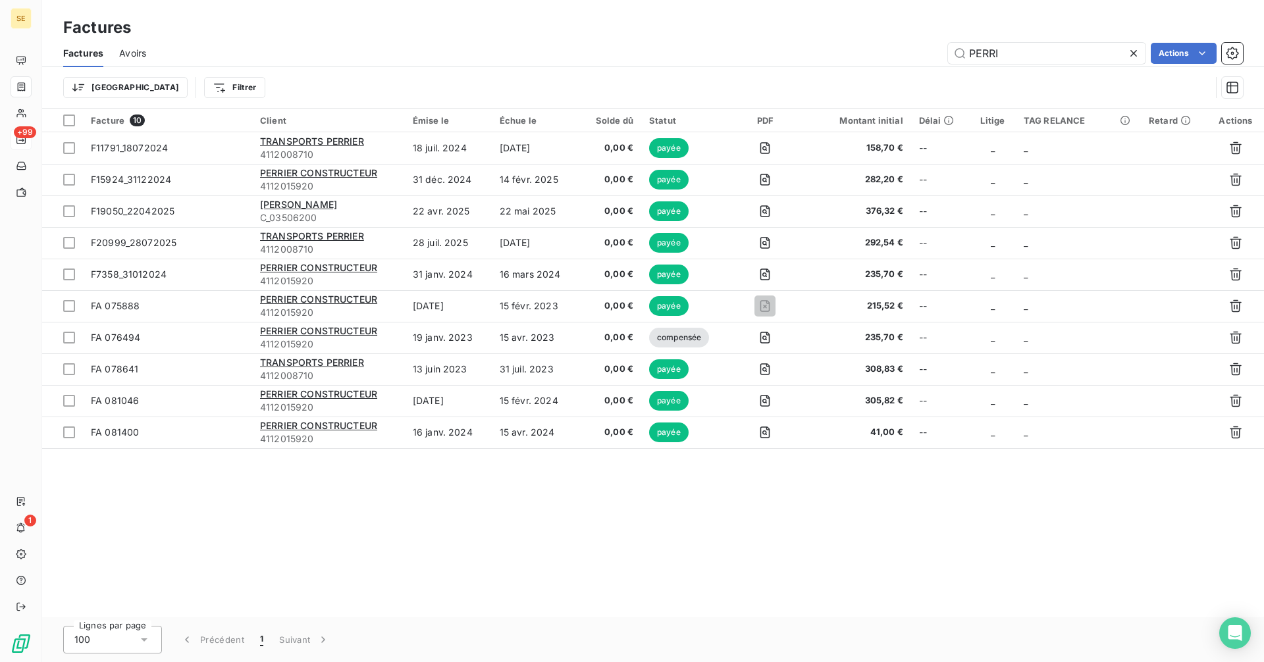
drag, startPoint x: 1016, startPoint y: 50, endPoint x: 895, endPoint y: 55, distance: 121.2
click at [673, 55] on div "PERRI Actions" at bounding box center [702, 53] width 1081 height 21
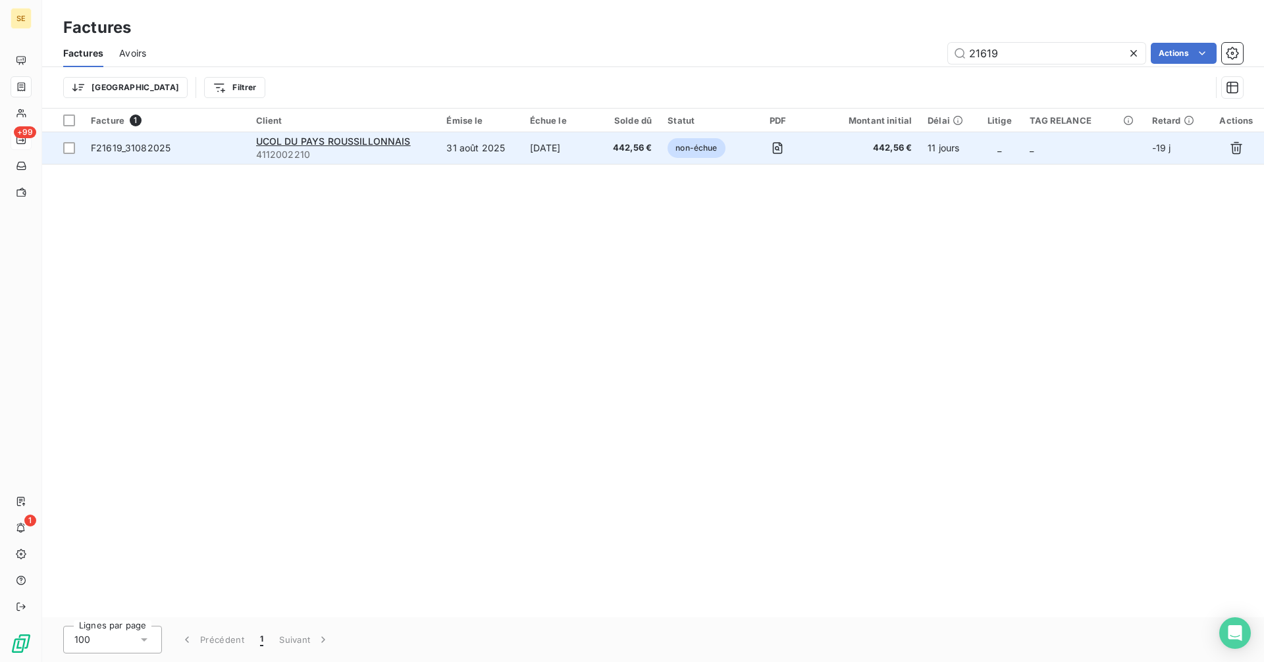
type input "21619"
click at [386, 148] on span "4112002210" at bounding box center [343, 154] width 175 height 13
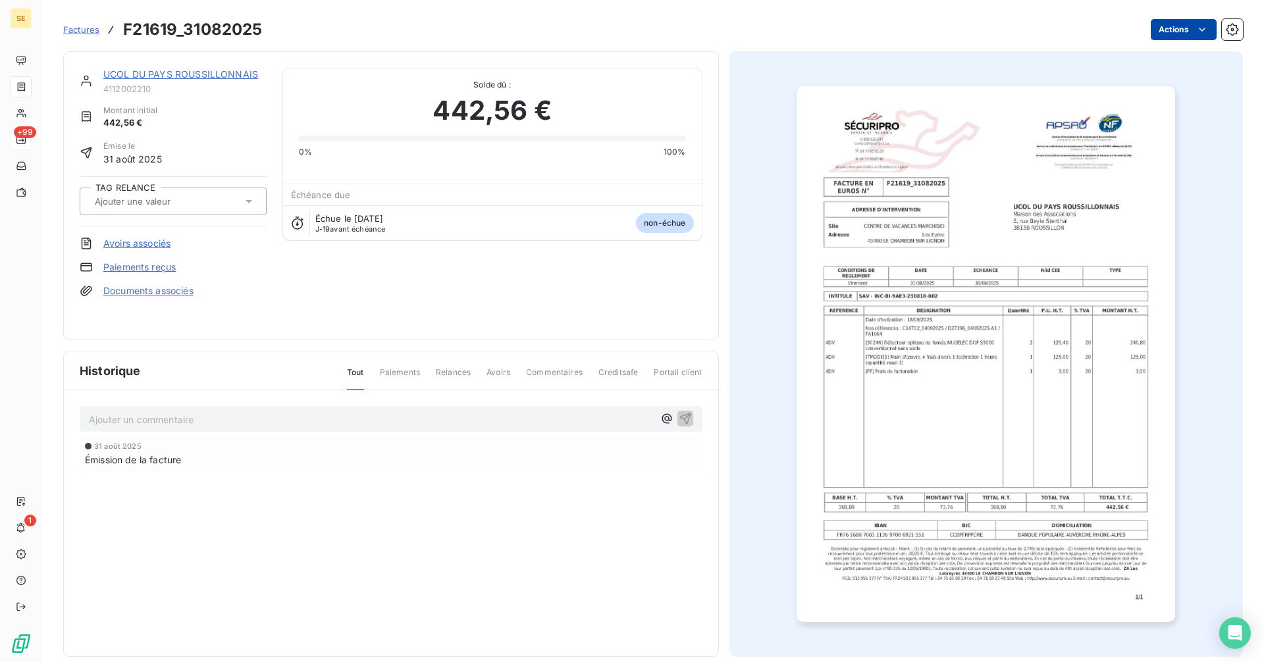
click at [673, 32] on html "SE +99 1 Factures F21619_31082025 Actions UCOL DU [GEOGRAPHIC_DATA] 4112002210 …" at bounding box center [632, 331] width 1264 height 662
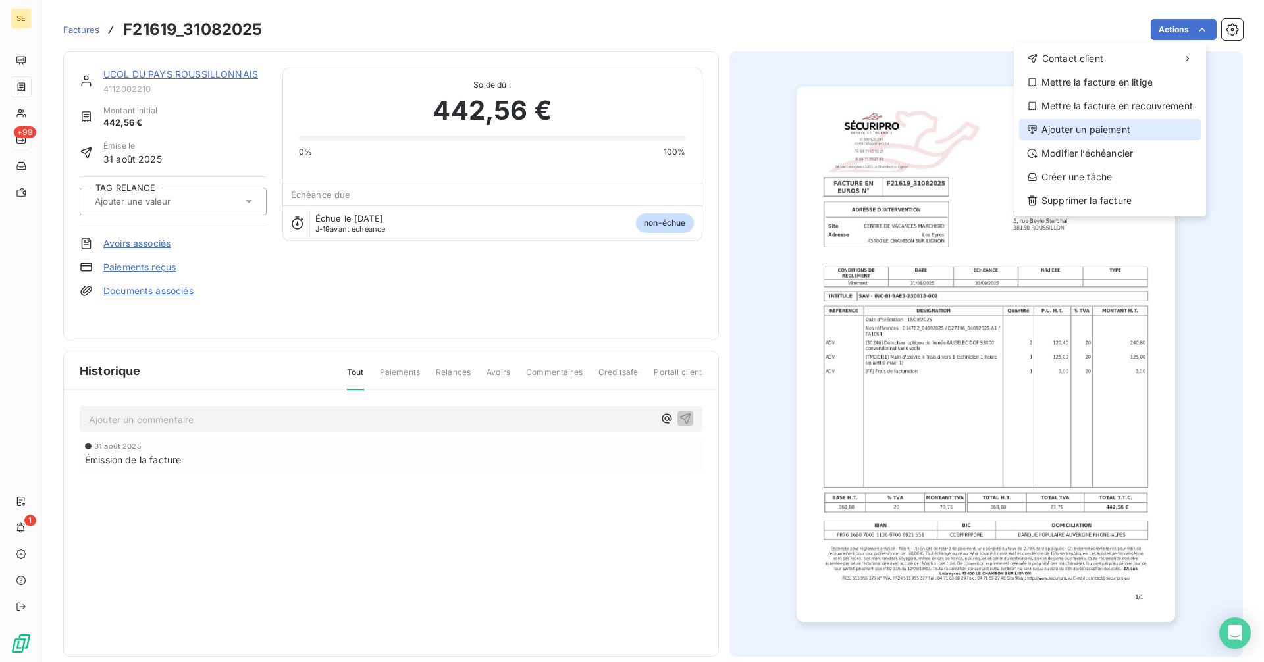
click at [673, 128] on div "Ajouter un paiement" at bounding box center [1110, 129] width 182 height 21
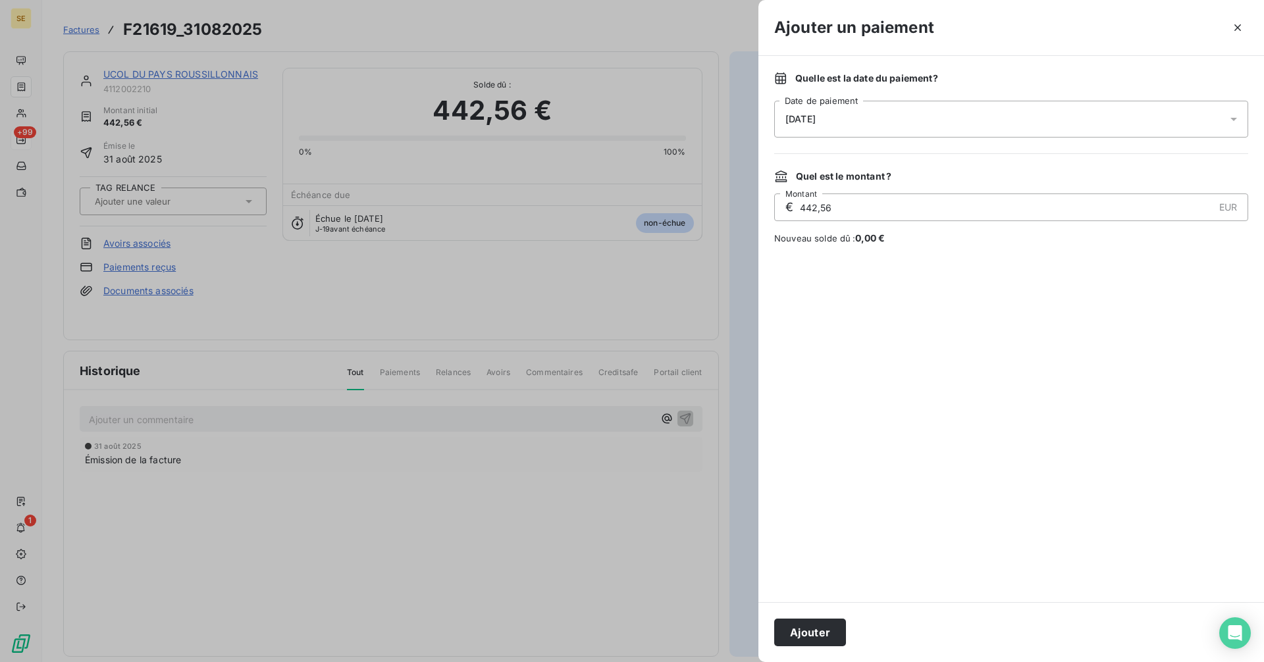
click at [673, 118] on span "[DATE]" at bounding box center [800, 119] width 30 height 11
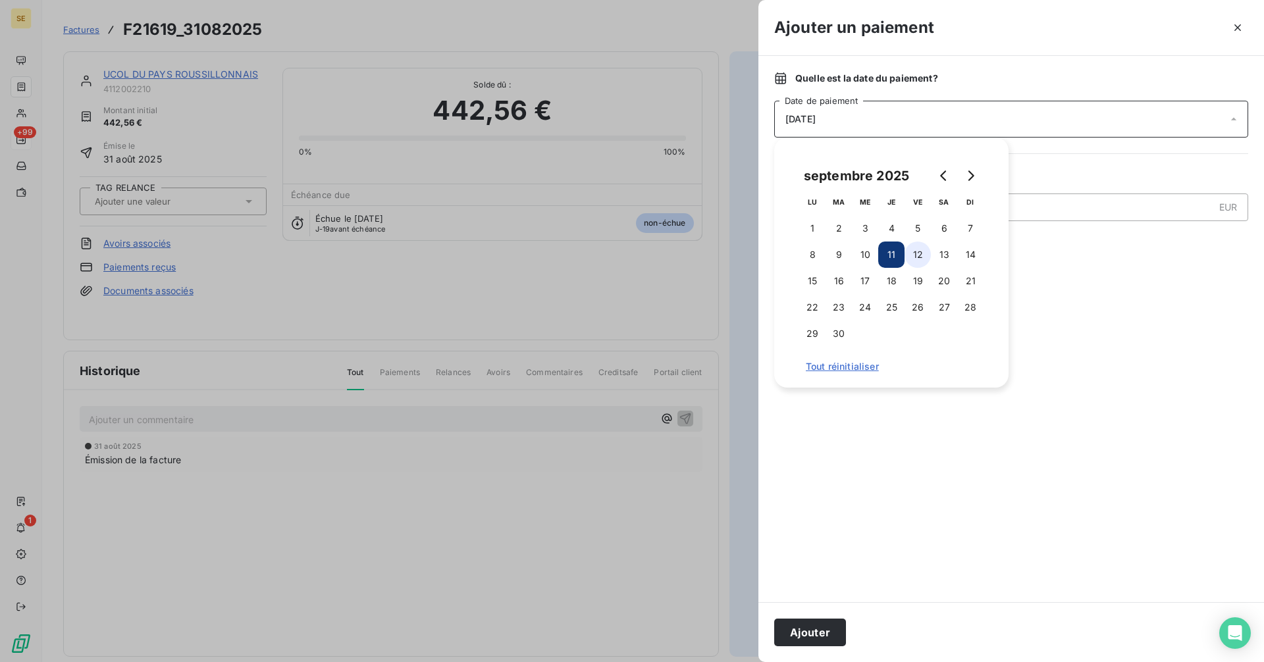
click at [673, 250] on button "12" at bounding box center [917, 255] width 26 height 26
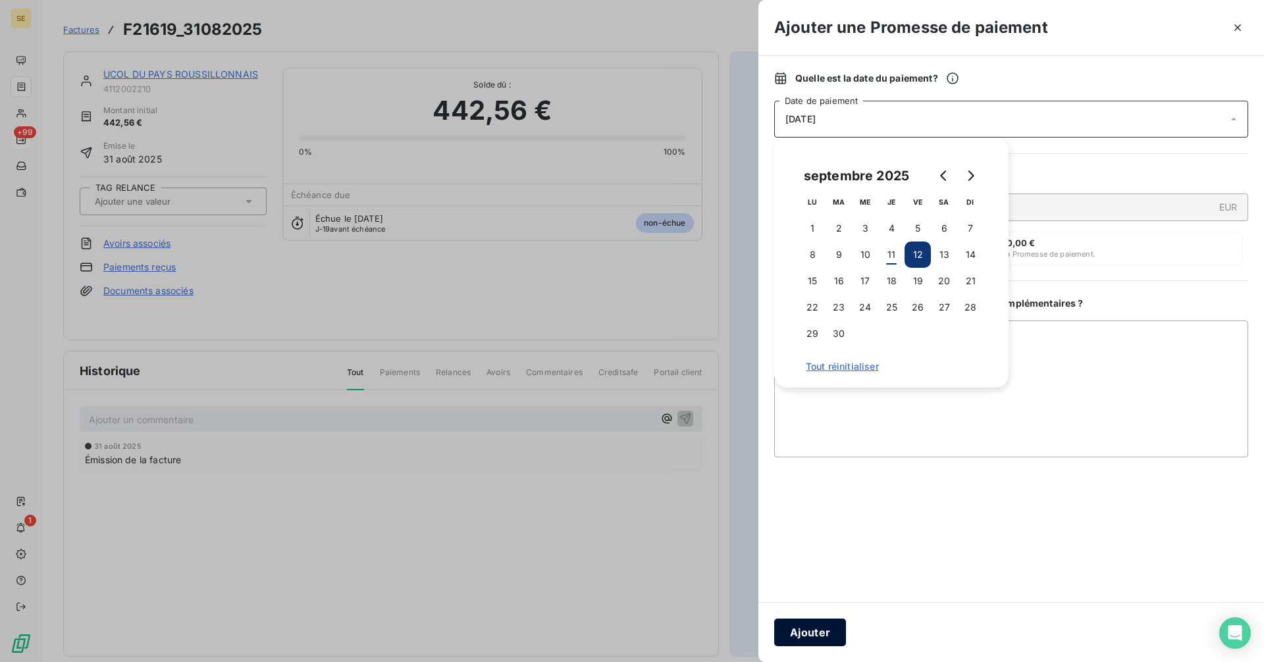
click at [673, 412] on button "Ajouter" at bounding box center [810, 633] width 72 height 28
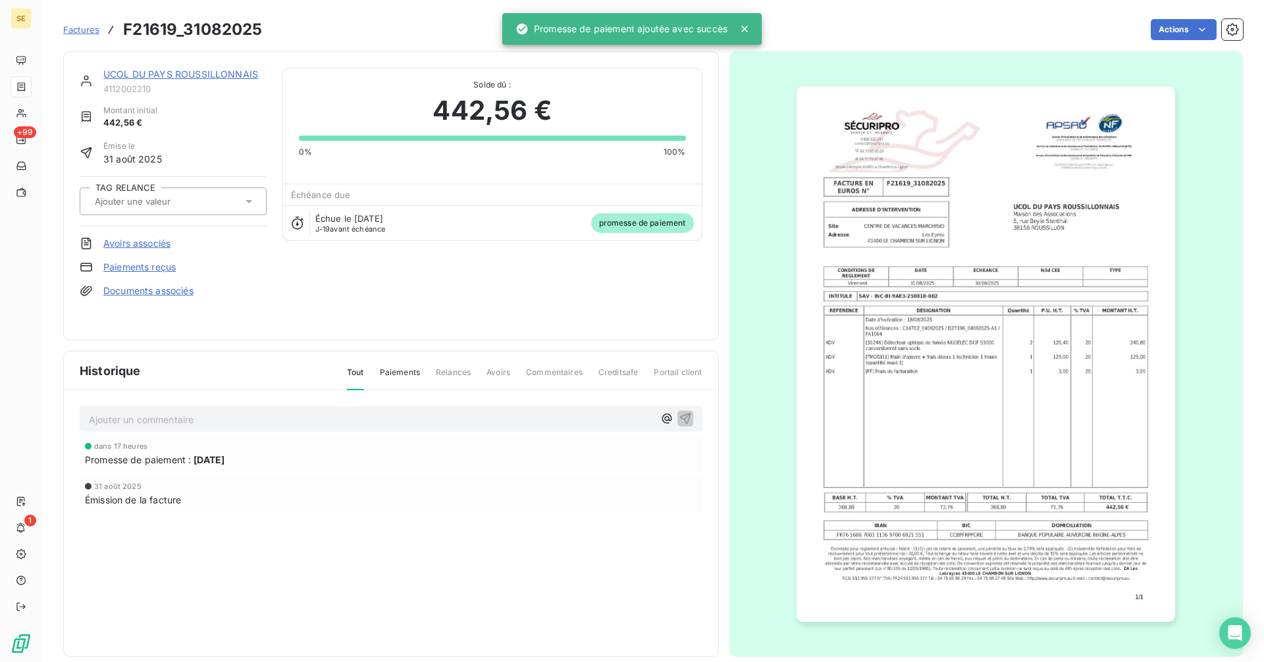
click at [145, 200] on input "text" at bounding box center [159, 201] width 132 height 12
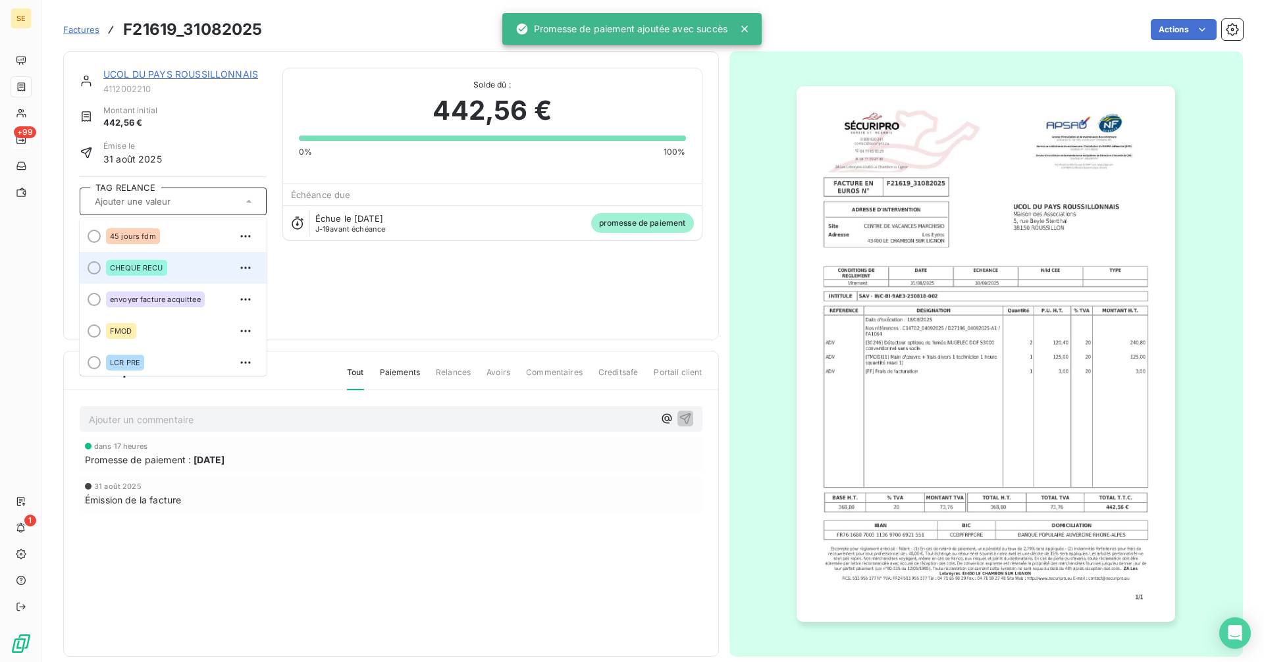
click at [130, 268] on span "CHEQUE RECU" at bounding box center [136, 268] width 53 height 8
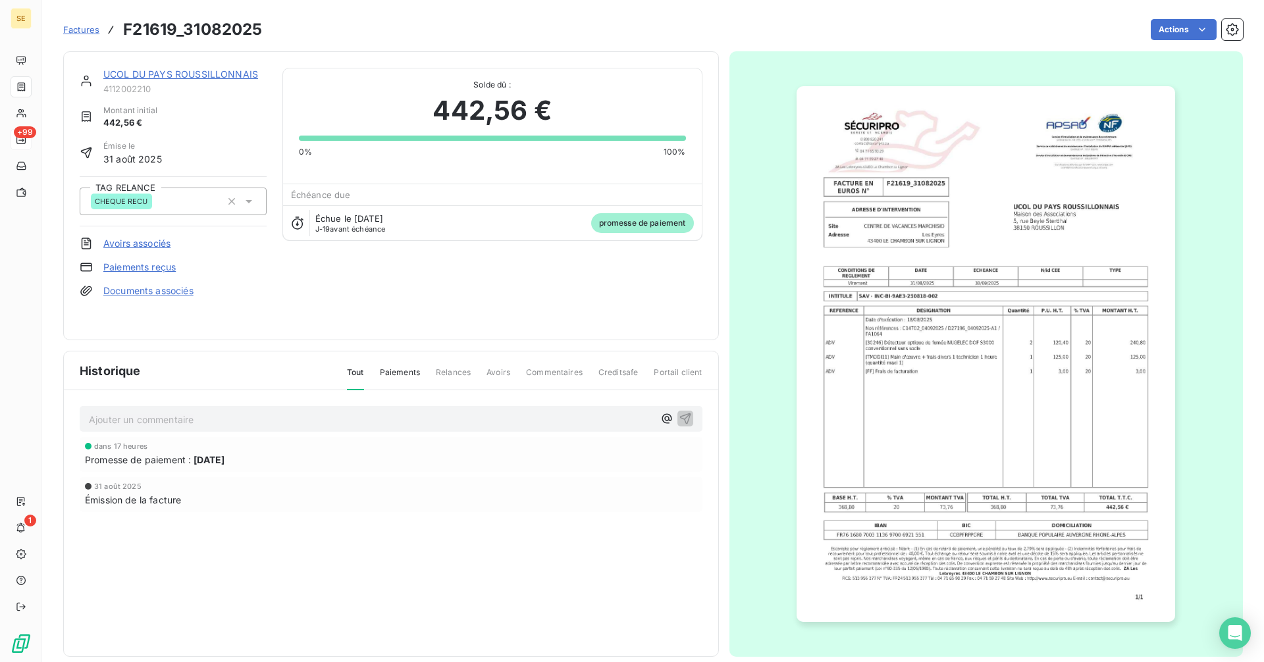
click at [78, 27] on span "Factures" at bounding box center [81, 29] width 36 height 11
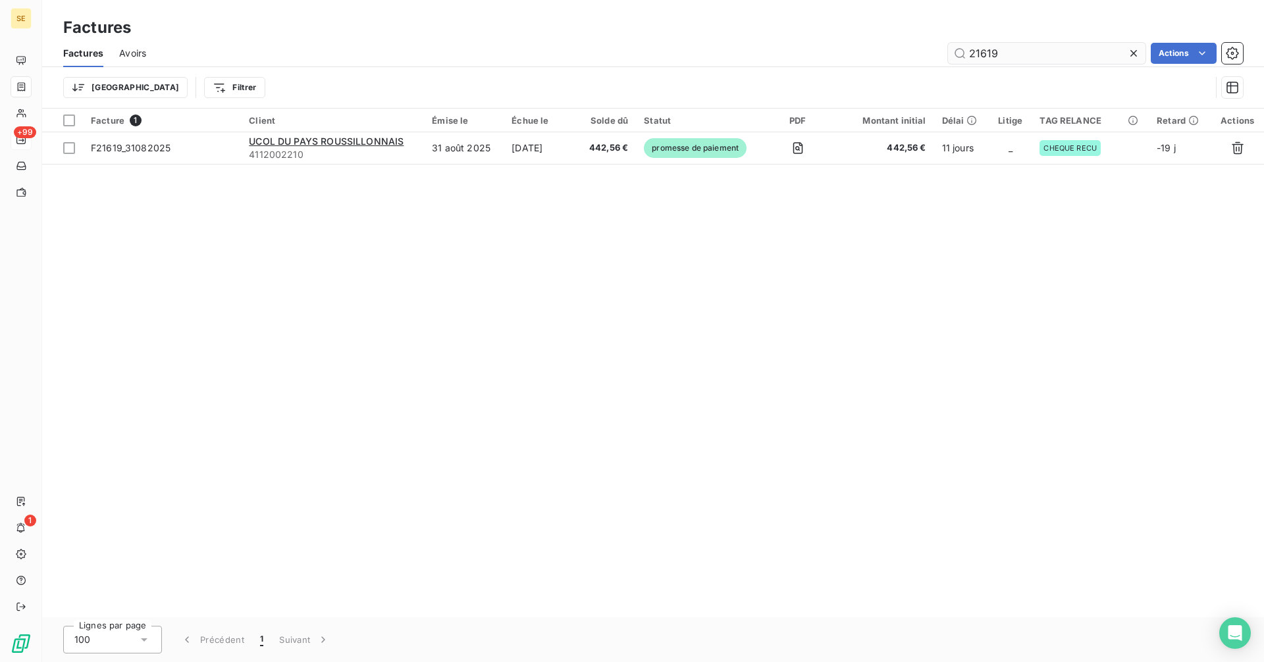
click at [673, 52] on input "21619" at bounding box center [1046, 53] width 197 height 21
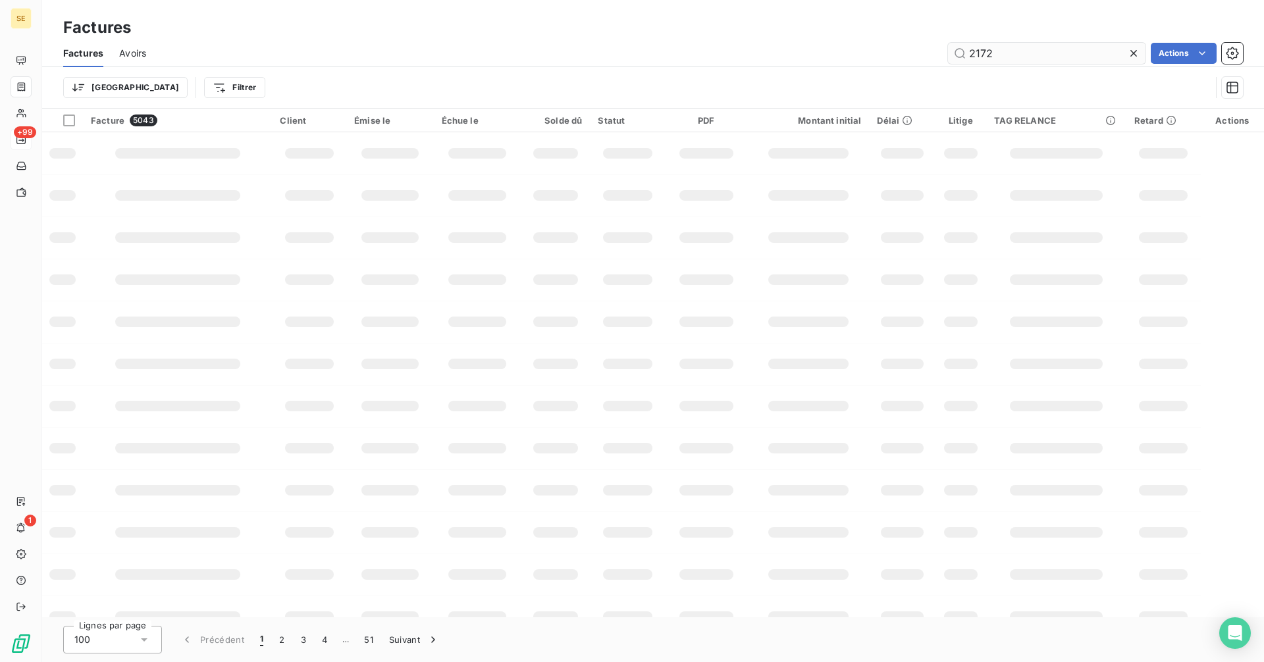
type input "21724"
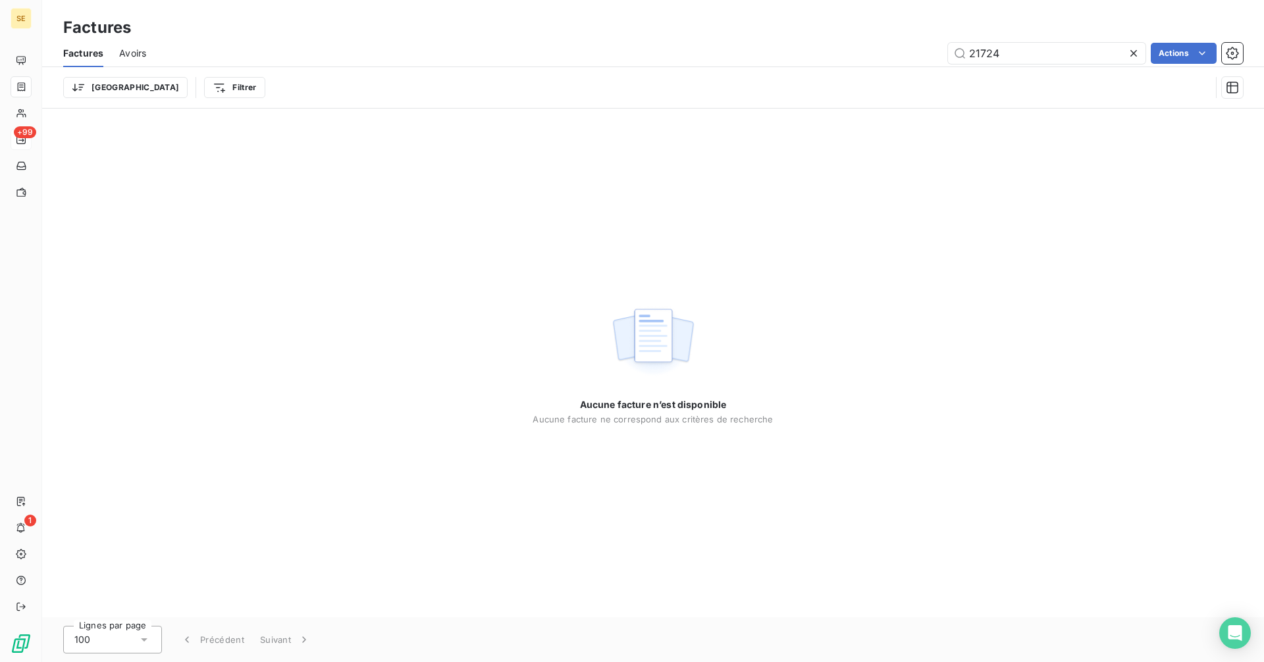
drag, startPoint x: 1024, startPoint y: 58, endPoint x: 929, endPoint y: 58, distance: 94.8
click at [673, 58] on div "21724 Actions" at bounding box center [702, 53] width 1081 height 21
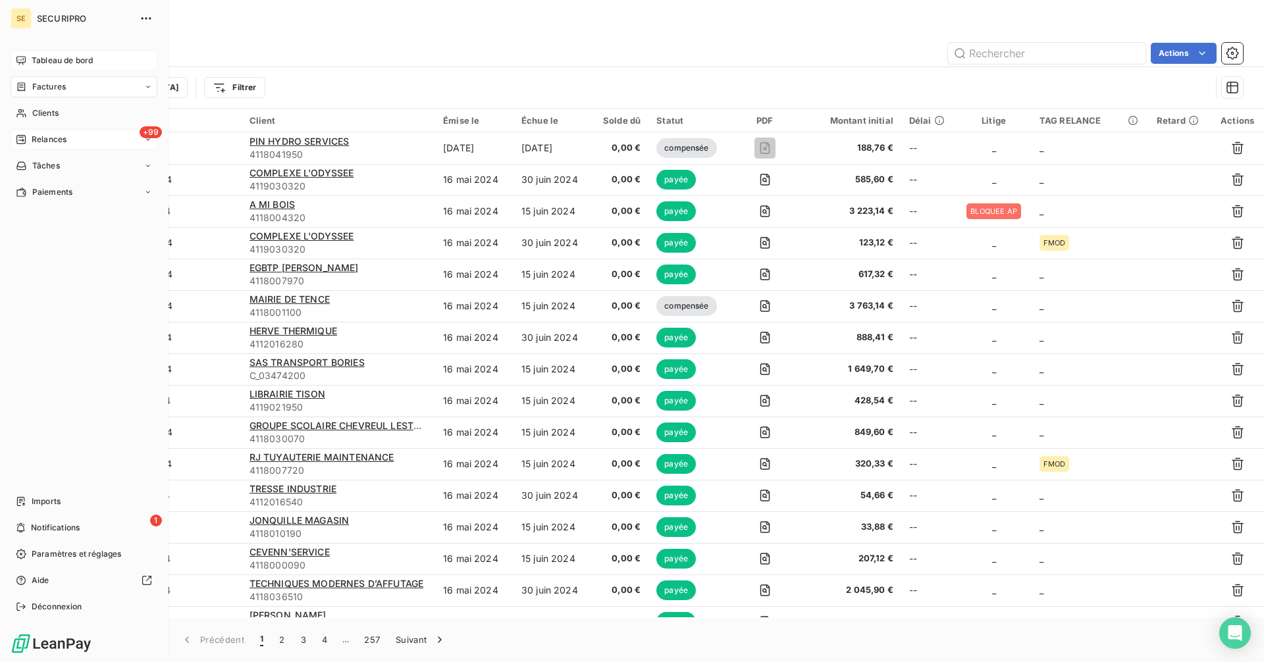
click at [34, 55] on span "Tableau de bord" at bounding box center [62, 61] width 61 height 12
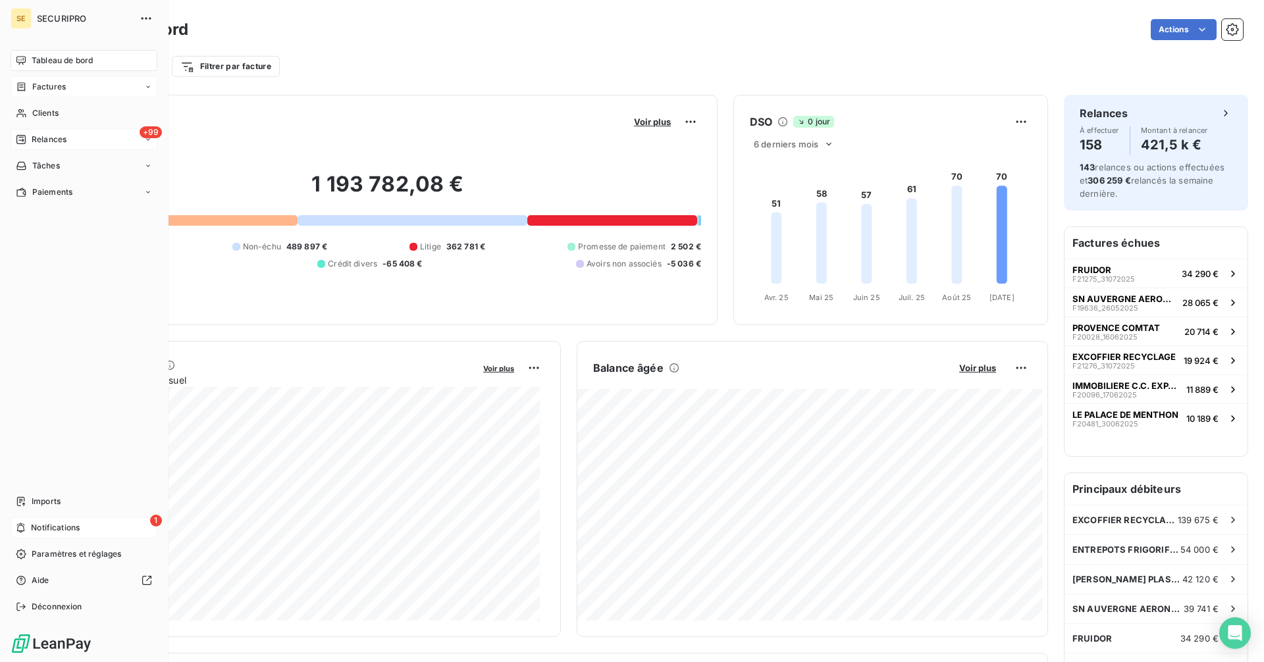
click at [38, 412] on span "Notifications" at bounding box center [55, 528] width 49 height 12
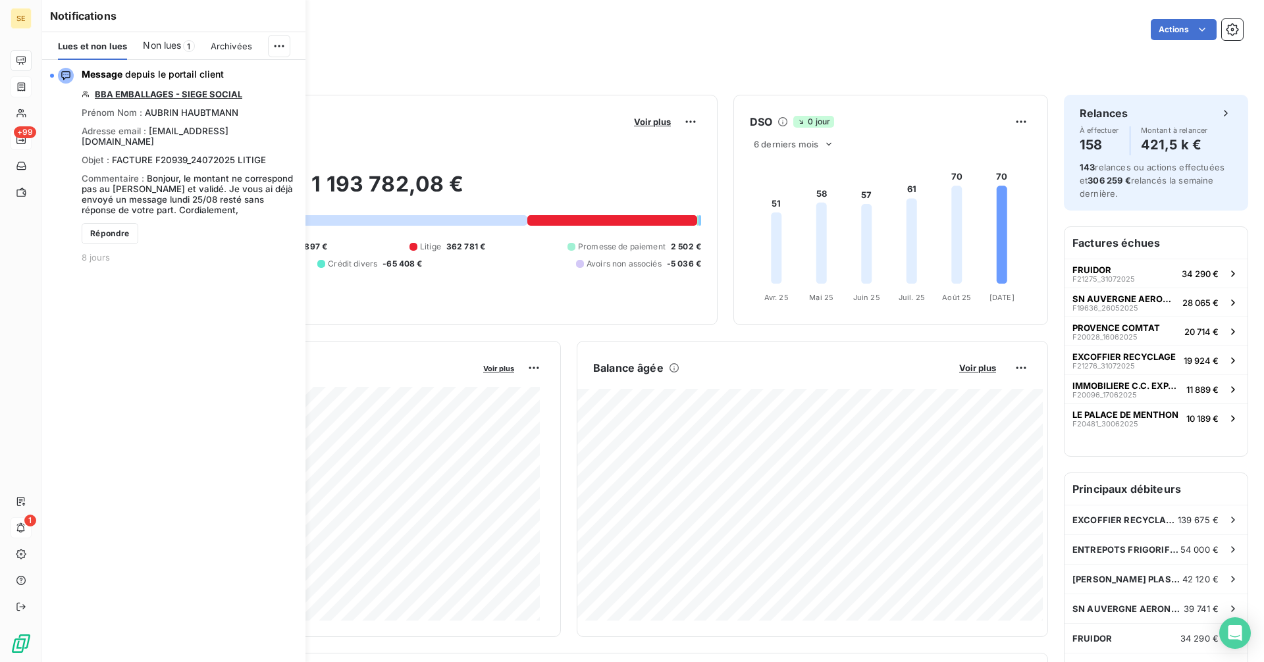
click at [405, 66] on div "Filtrer par client Filtrer par facture" at bounding box center [653, 66] width 1180 height 25
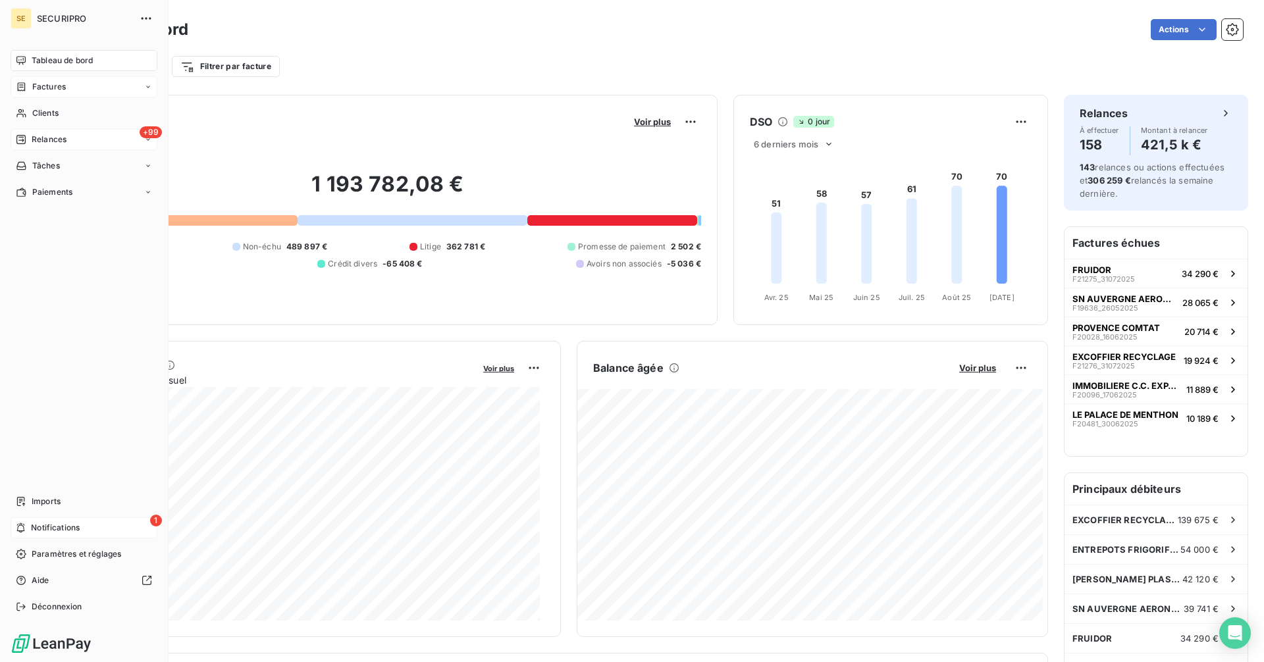
click at [50, 133] on div "+99 Relances" at bounding box center [84, 139] width 147 height 21
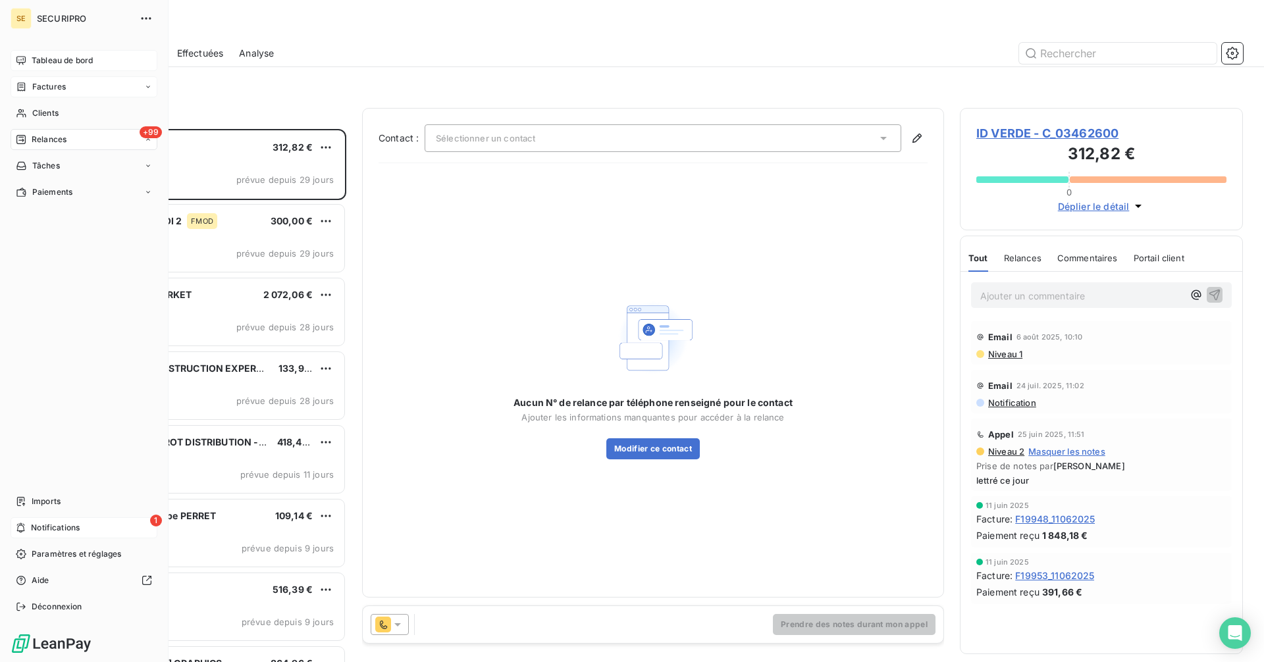
scroll to position [523, 273]
click at [39, 190] on span "Paiements" at bounding box center [52, 192] width 40 height 12
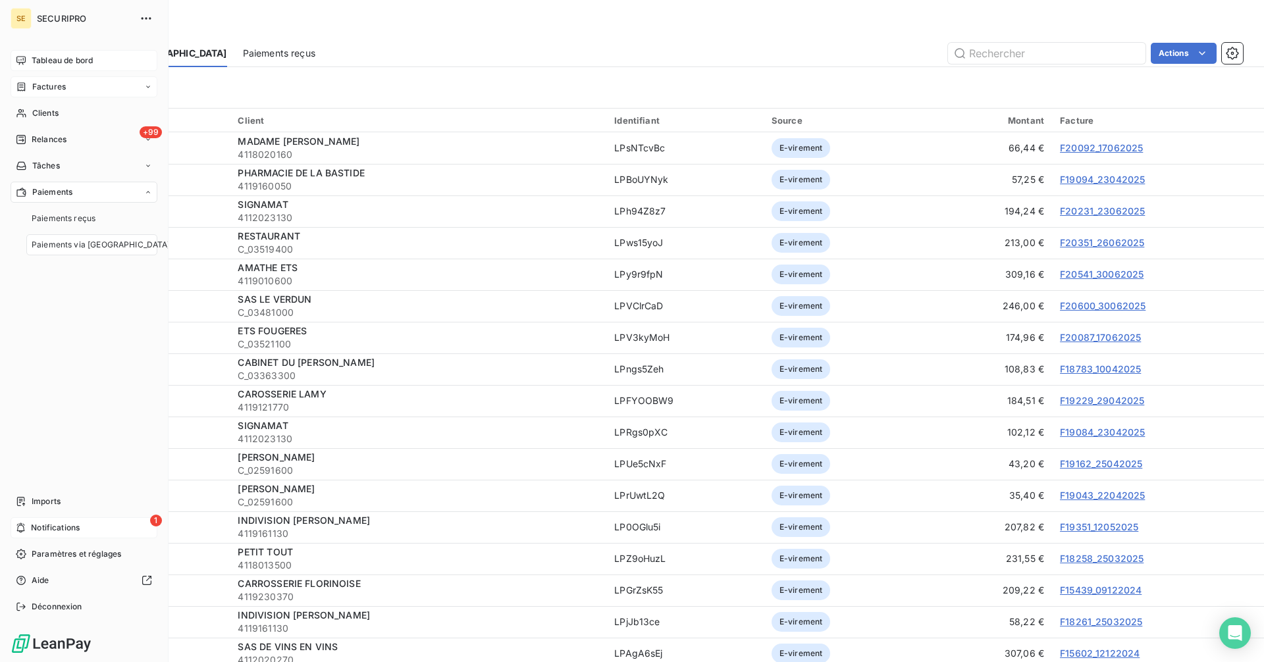
click at [76, 246] on span "Paiements via [GEOGRAPHIC_DATA]" at bounding box center [101, 245] width 139 height 12
click at [44, 412] on span "Imports" at bounding box center [46, 502] width 29 height 12
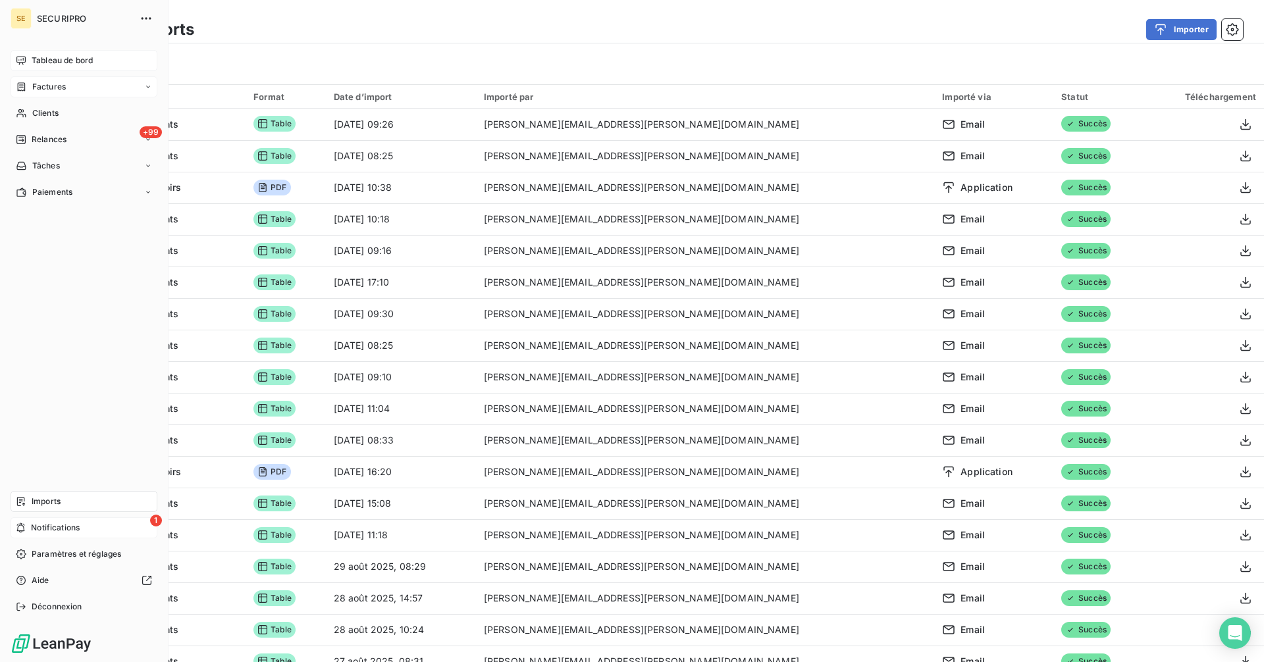
click at [30, 61] on div "Tableau de bord" at bounding box center [84, 60] width 147 height 21
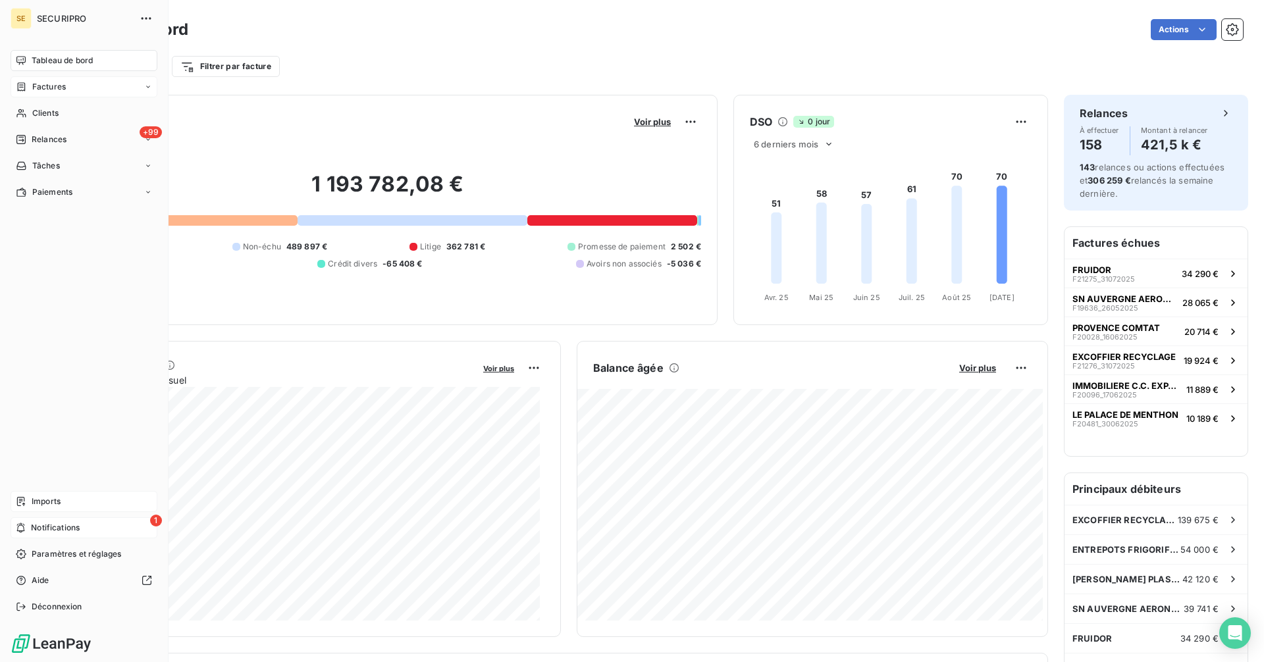
click at [35, 143] on span "Relances" at bounding box center [49, 140] width 35 height 12
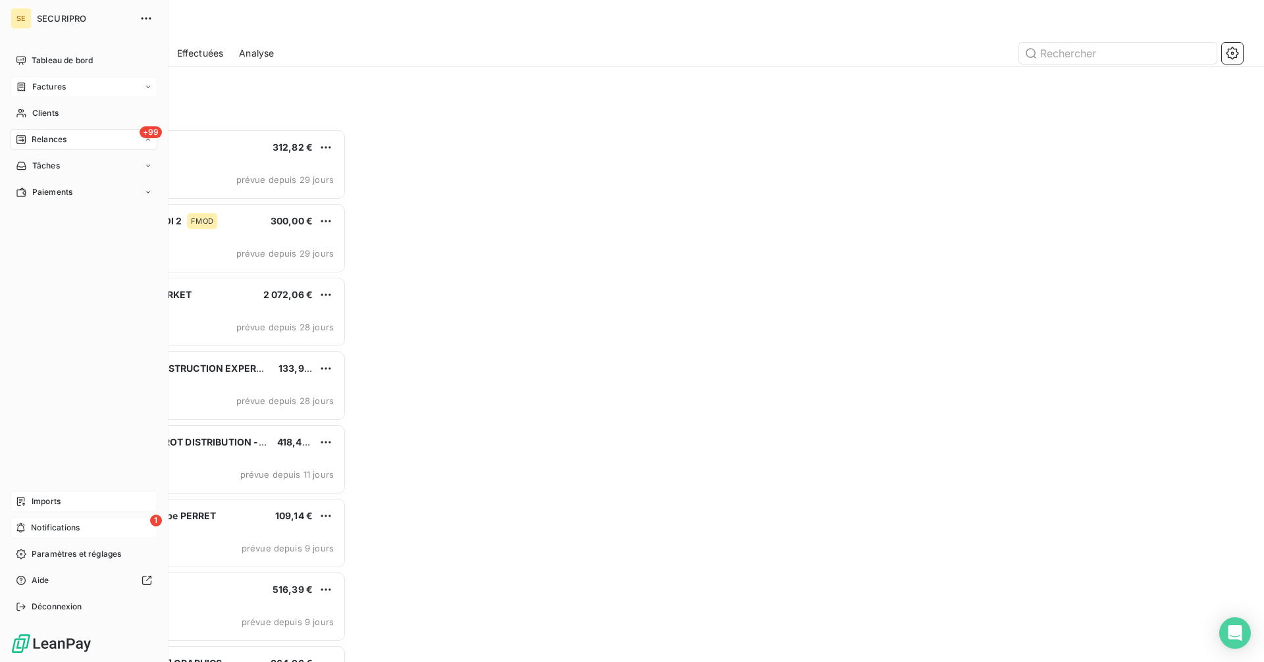
scroll to position [523, 273]
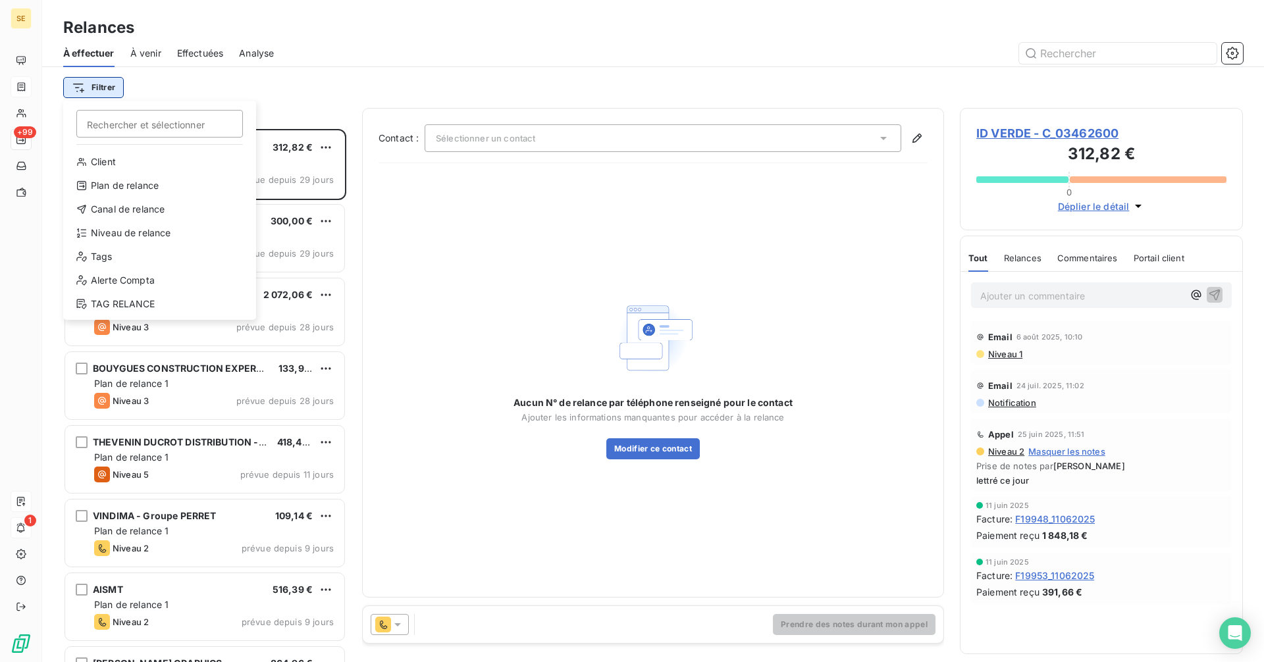
click at [91, 84] on html "SE +99 1 Relances À effectuer À venir Effectuées Analyse Filtrer Rechercher et …" at bounding box center [632, 331] width 1264 height 662
click at [110, 233] on div "Niveau de relance" at bounding box center [159, 232] width 182 height 21
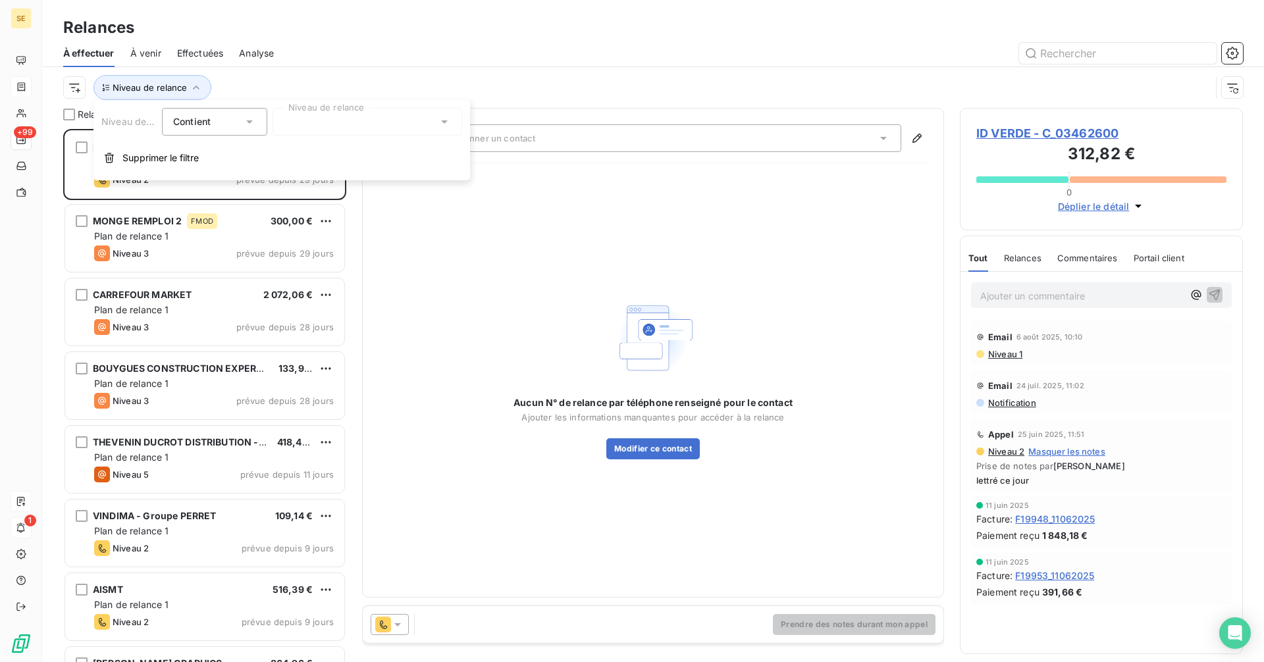
click at [332, 125] on div at bounding box center [368, 122] width 190 height 28
click at [294, 151] on li "Notification" at bounding box center [368, 150] width 190 height 24
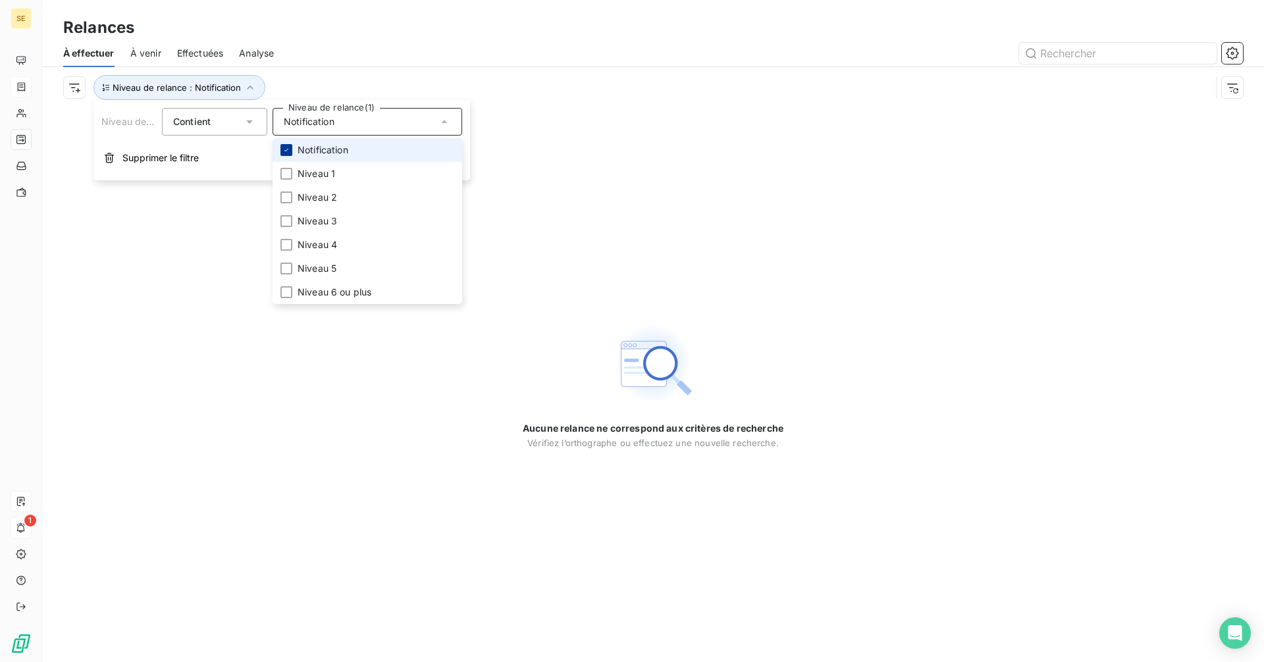
click at [286, 152] on icon at bounding box center [286, 150] width 8 height 8
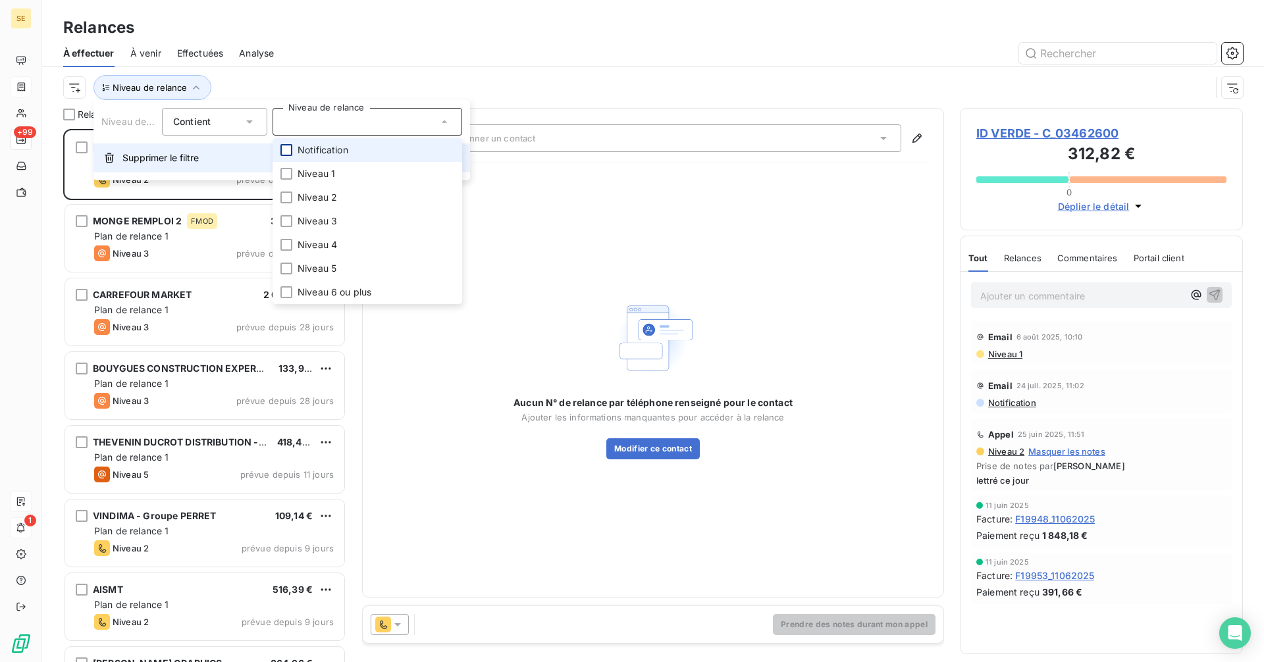
scroll to position [523, 273]
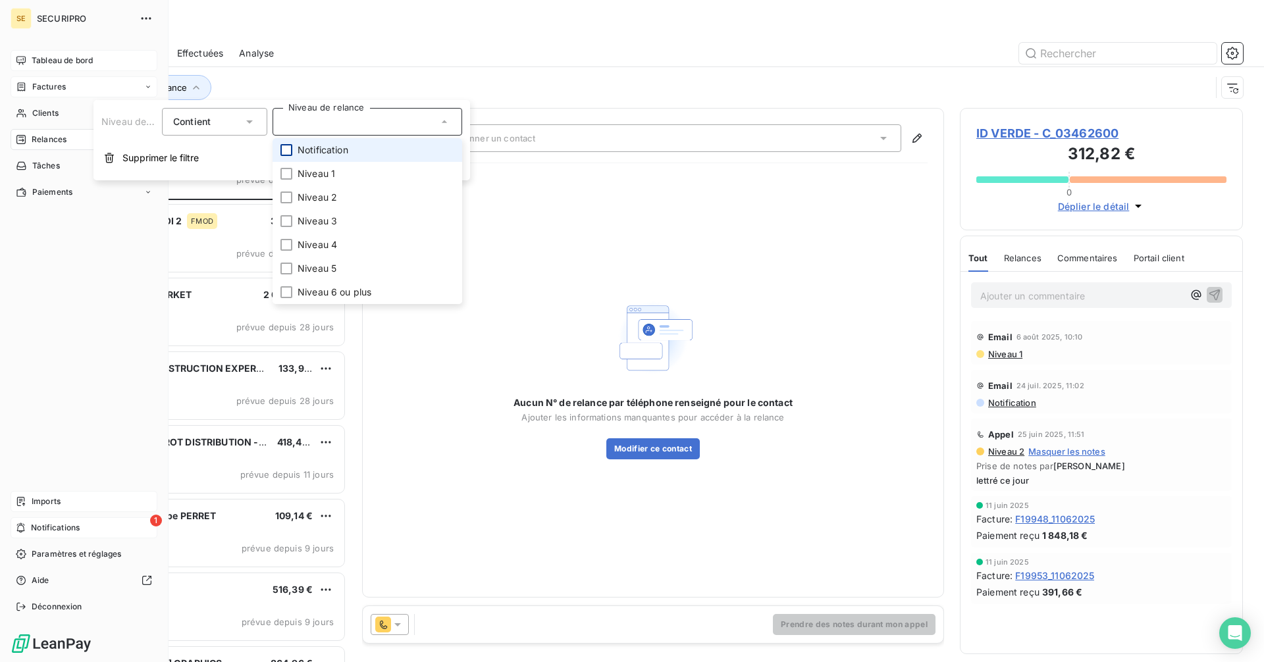
click at [27, 59] on div "Tableau de bord" at bounding box center [84, 60] width 147 height 21
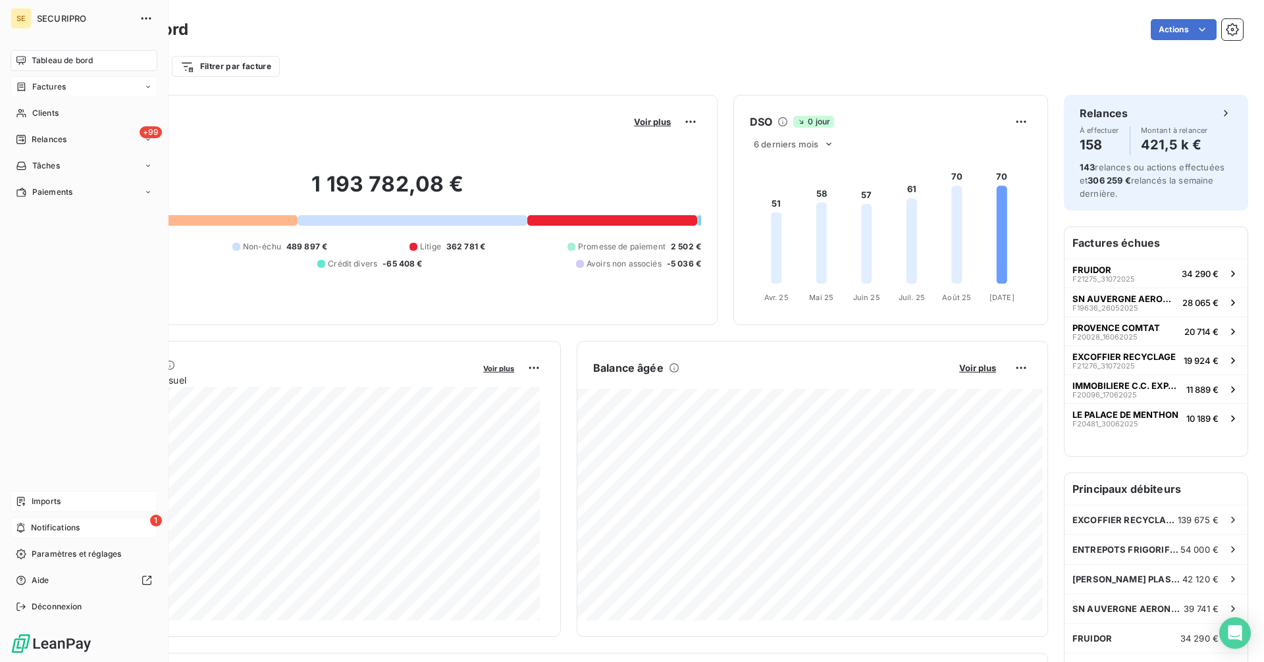
click at [45, 412] on span "Imports" at bounding box center [46, 502] width 29 height 12
